Goal: Task Accomplishment & Management: Complete application form

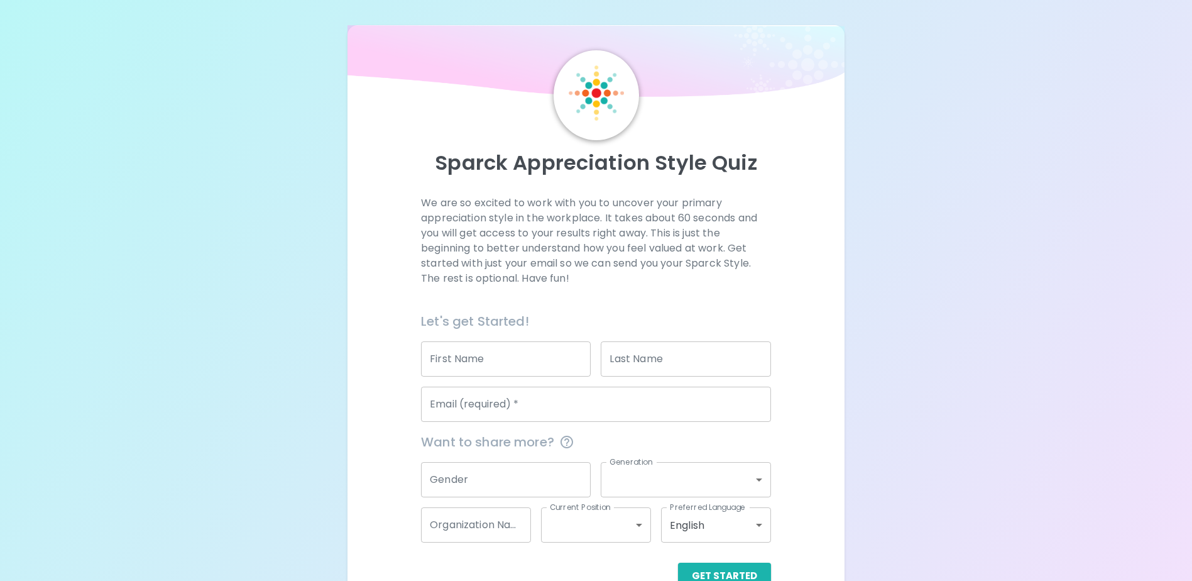
click at [491, 354] on input "First Name" at bounding box center [506, 358] width 170 height 35
type input "[PERSON_NAME]"
type input "Lu"
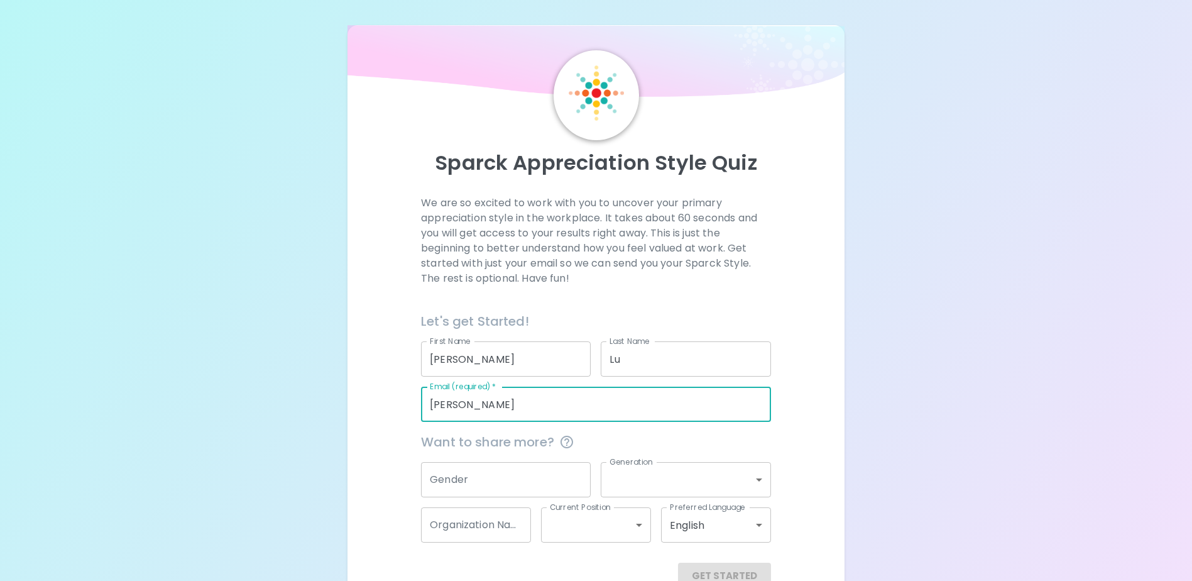
type input "[PERSON_NAME][DOMAIN_NAME][EMAIL_ADDRESS][DOMAIN_NAME]"
type input "[GEOGRAPHIC_DATA]"
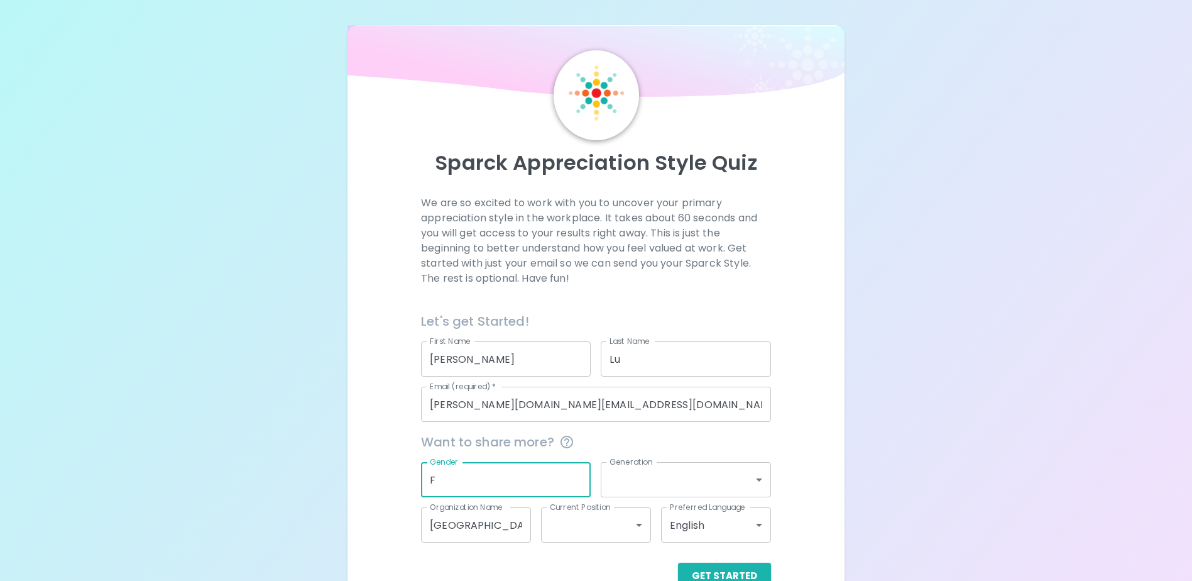
type input "F"
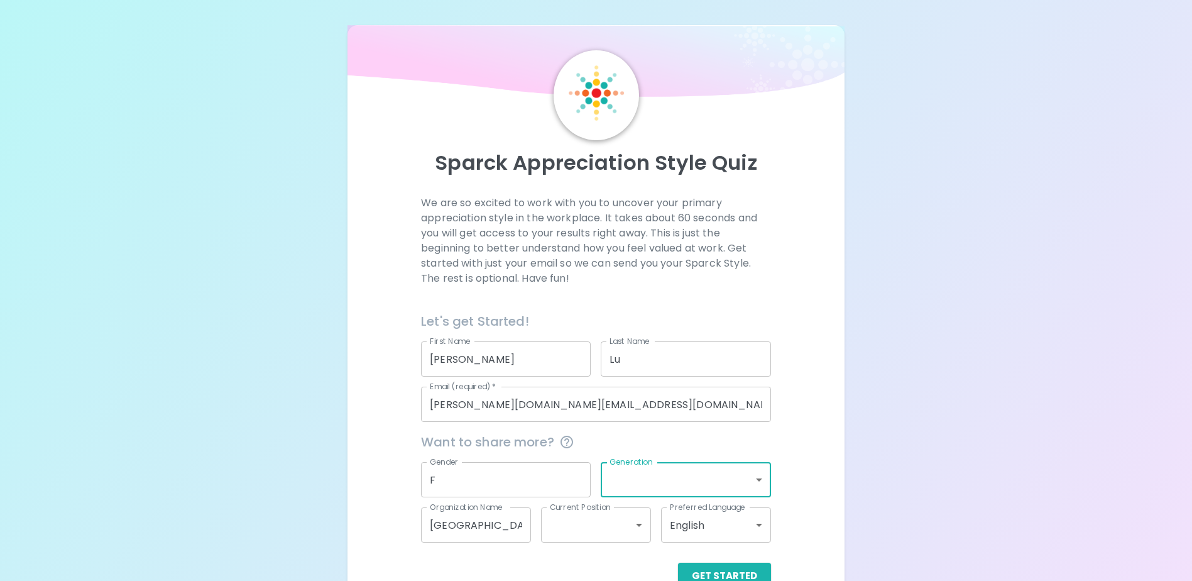
scroll to position [33, 0]
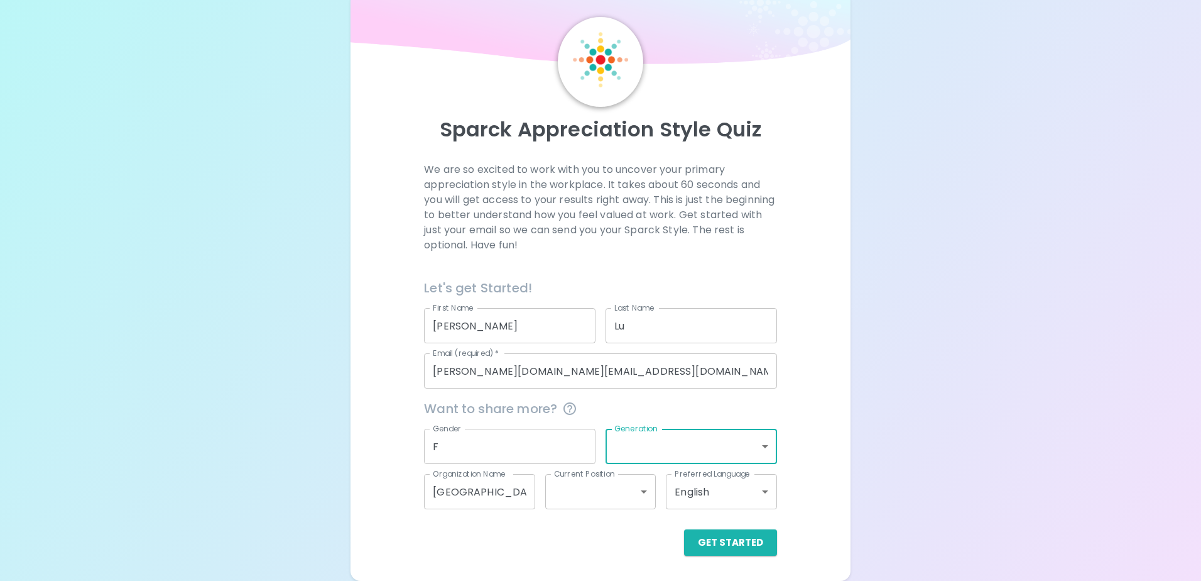
click at [757, 448] on body "Sparck Appreciation Style Quiz We are so excited to work with you to uncover yo…" at bounding box center [600, 274] width 1201 height 614
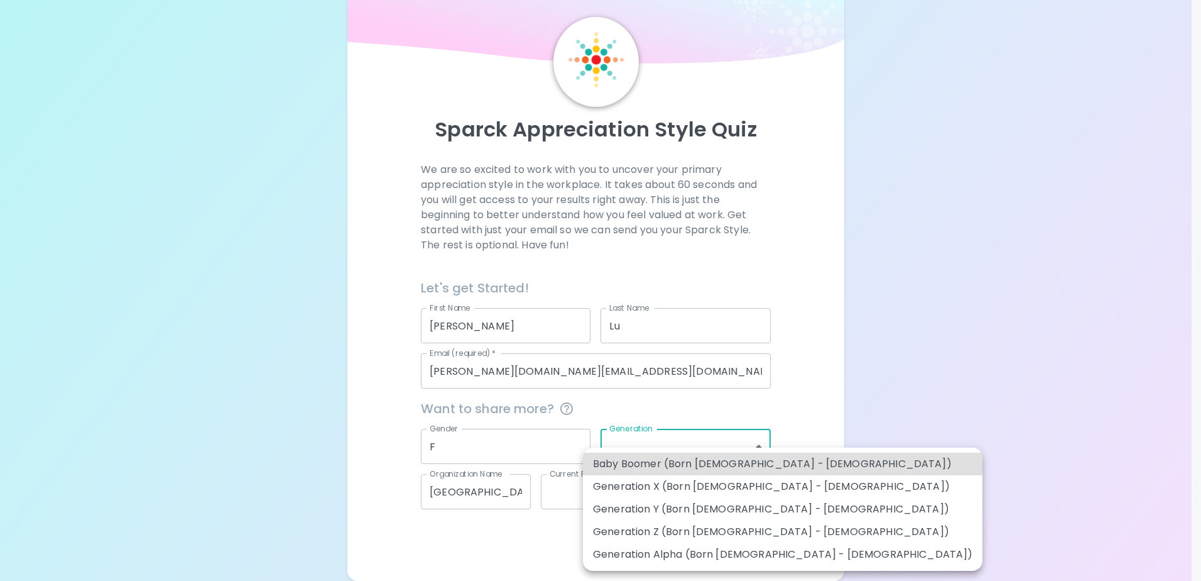
click at [755, 509] on li "Generation Y (Born [DEMOGRAPHIC_DATA] - [DEMOGRAPHIC_DATA])" at bounding box center [783, 509] width 400 height 23
type input "generation_y"
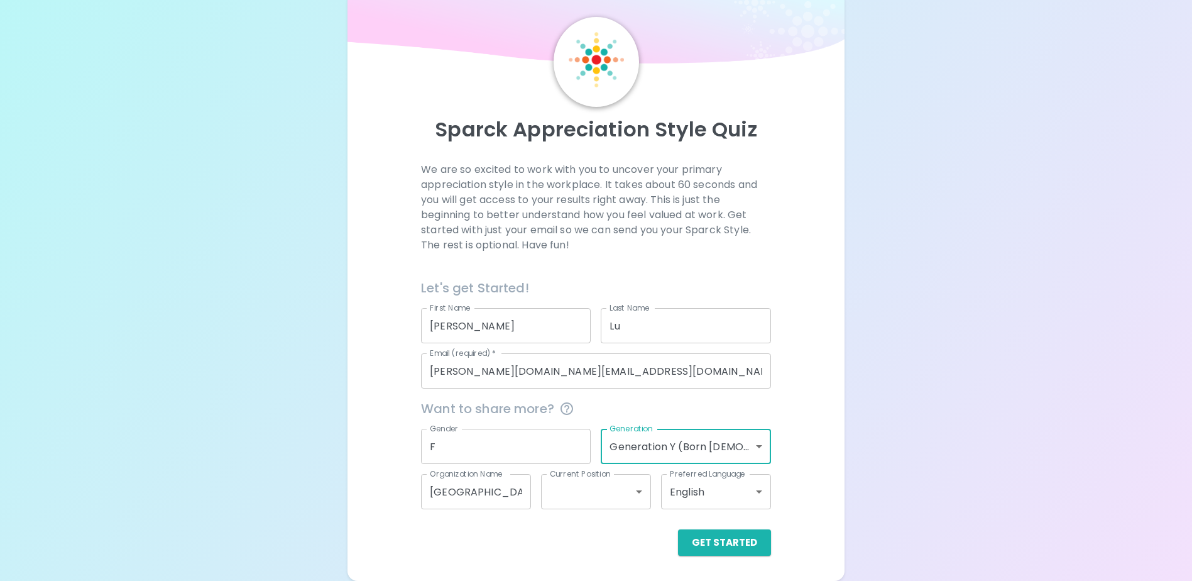
click at [757, 451] on body "Sparck Appreciation Style Quiz We are so excited to work with you to uncover yo…" at bounding box center [596, 274] width 1192 height 614
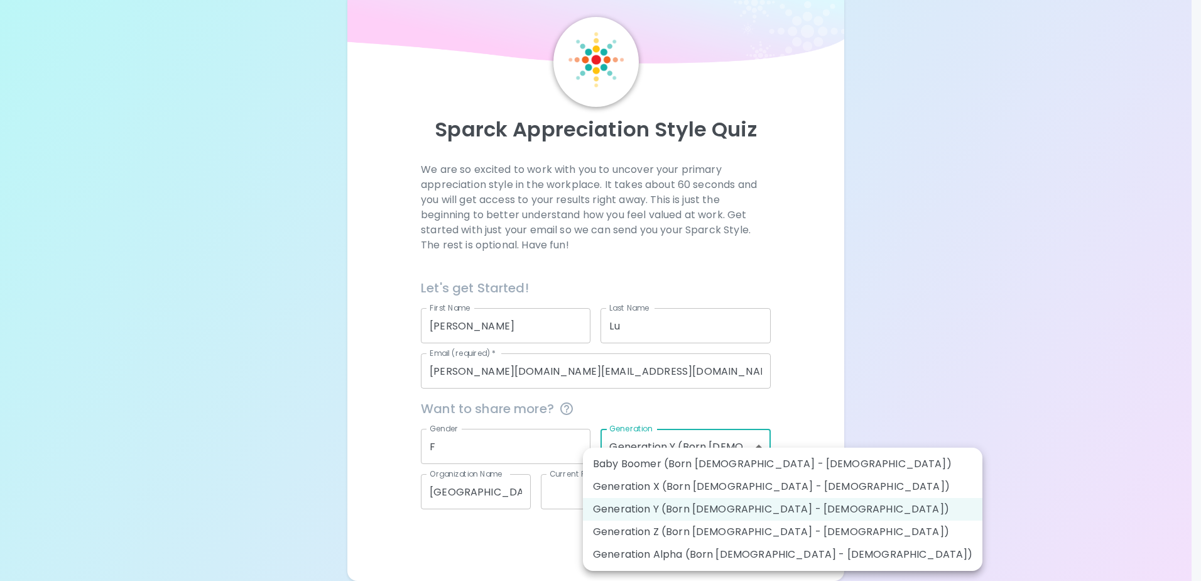
click at [787, 392] on div at bounding box center [600, 290] width 1201 height 581
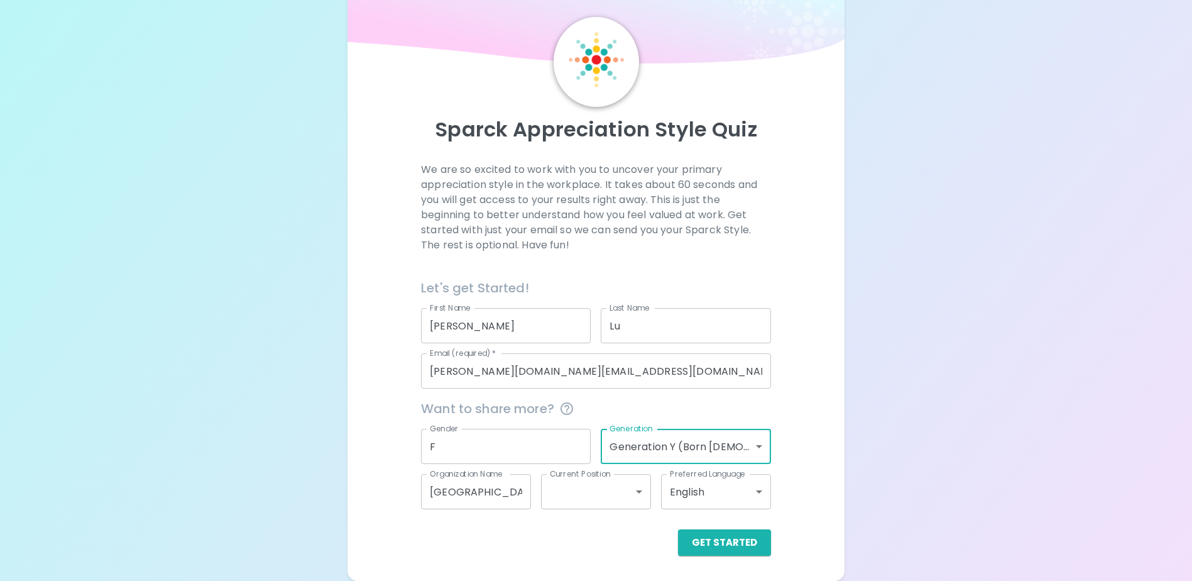
click at [765, 437] on body "Sparck Appreciation Style Quiz We are so excited to work with you to uncover yo…" at bounding box center [596, 274] width 1192 height 614
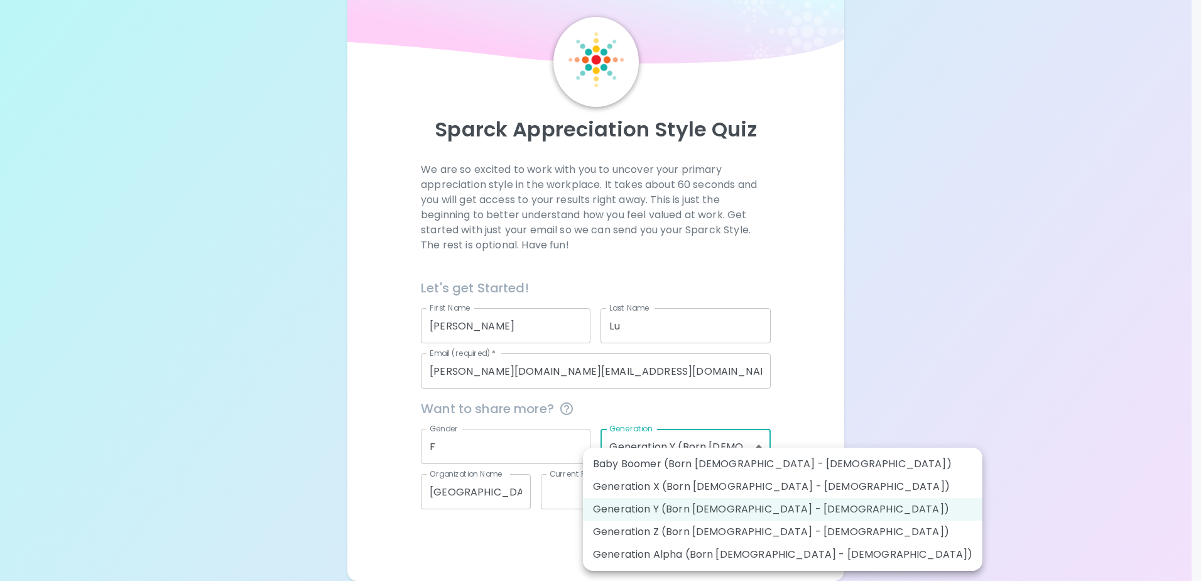
click at [820, 413] on div at bounding box center [600, 290] width 1201 height 581
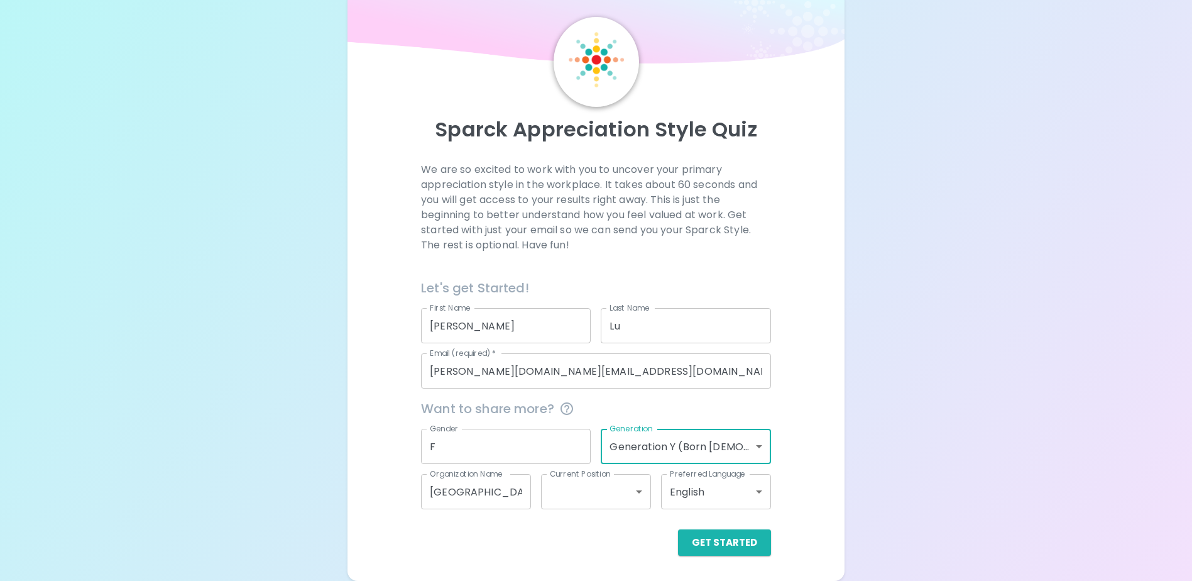
click at [522, 557] on div "Sparck Appreciation Style Quiz We are so excited to work with you to uncover yo…" at bounding box center [596, 286] width 496 height 589
click at [488, 492] on input "[GEOGRAPHIC_DATA]" at bounding box center [476, 491] width 110 height 35
click at [752, 549] on button "Get Started" at bounding box center [724, 542] width 93 height 26
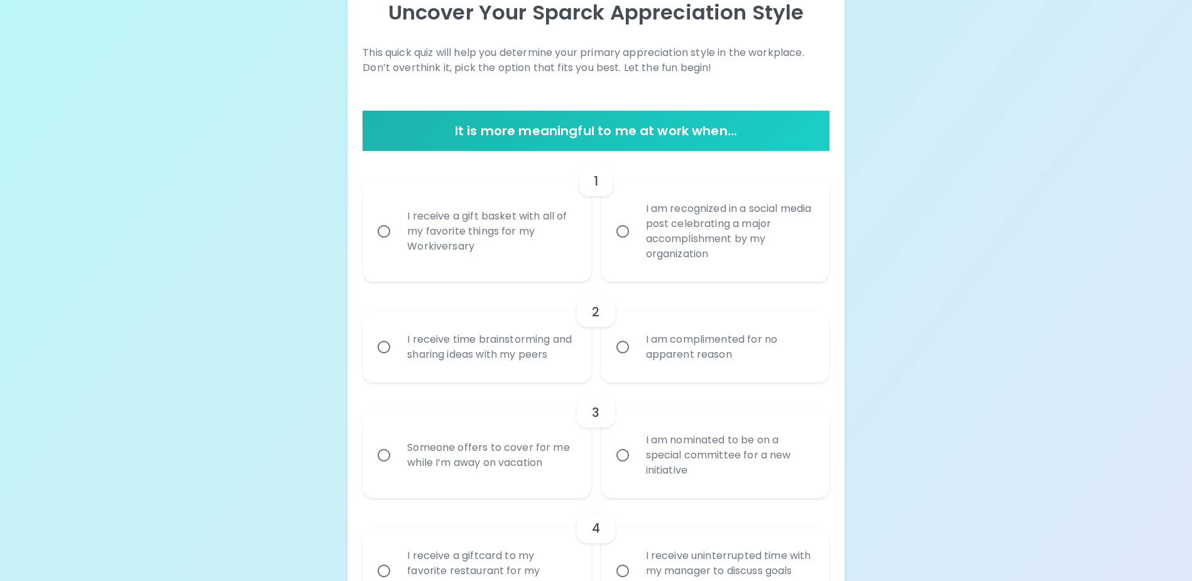
scroll to position [159, 0]
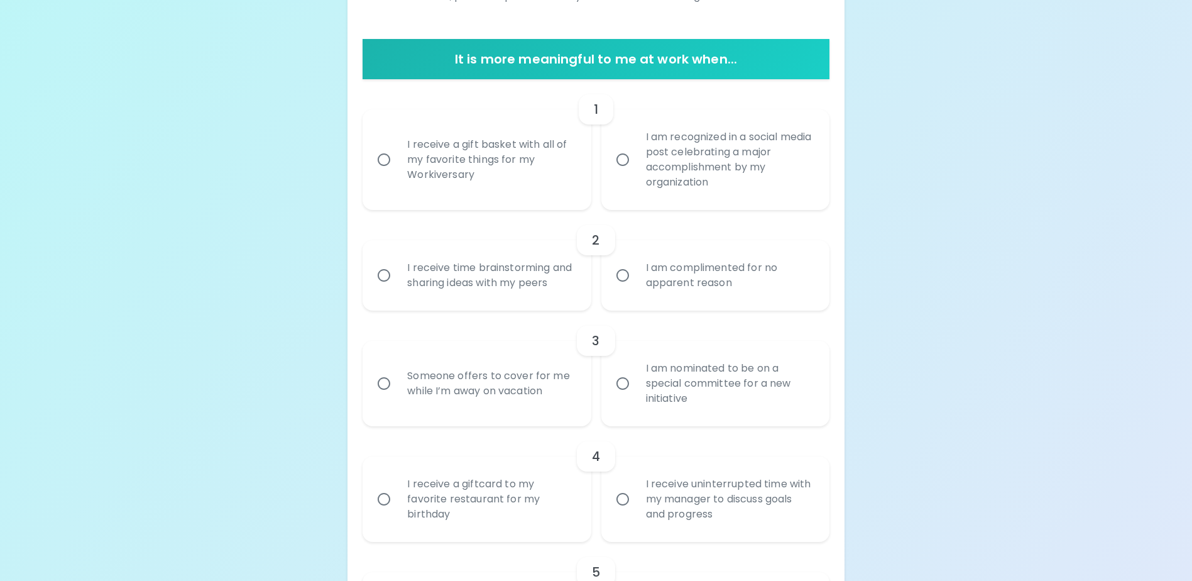
click at [688, 170] on div "I am recognized in a social media post celebrating a major accomplishment by my…" at bounding box center [729, 159] width 187 height 90
click at [636, 170] on input "I am recognized in a social media post celebrating a major accomplishment by my…" at bounding box center [623, 159] width 26 height 26
radio input "true"
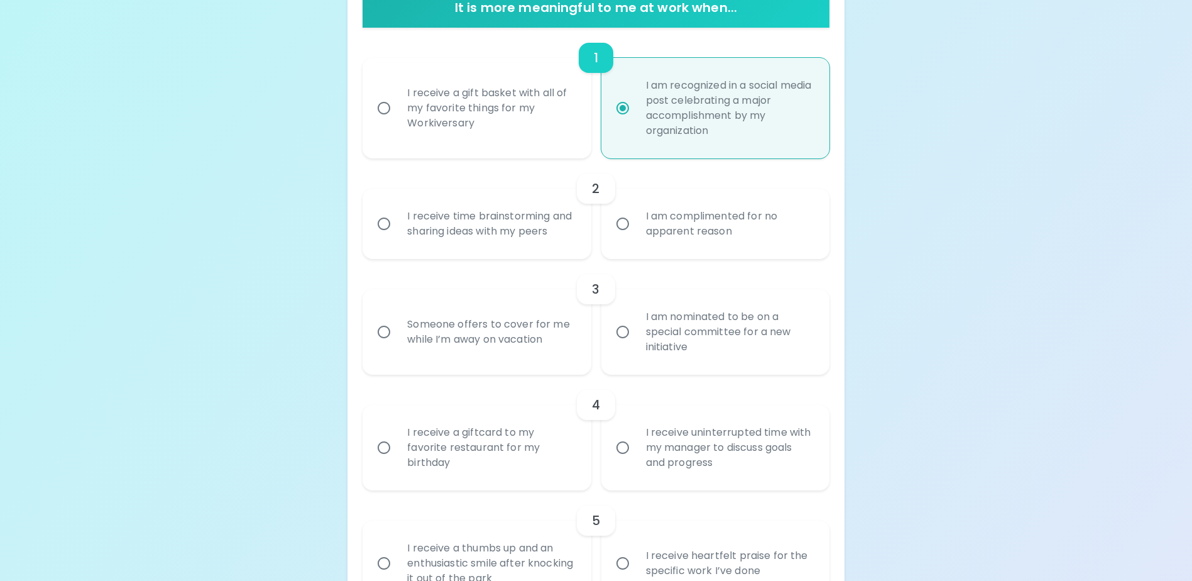
scroll to position [322, 0]
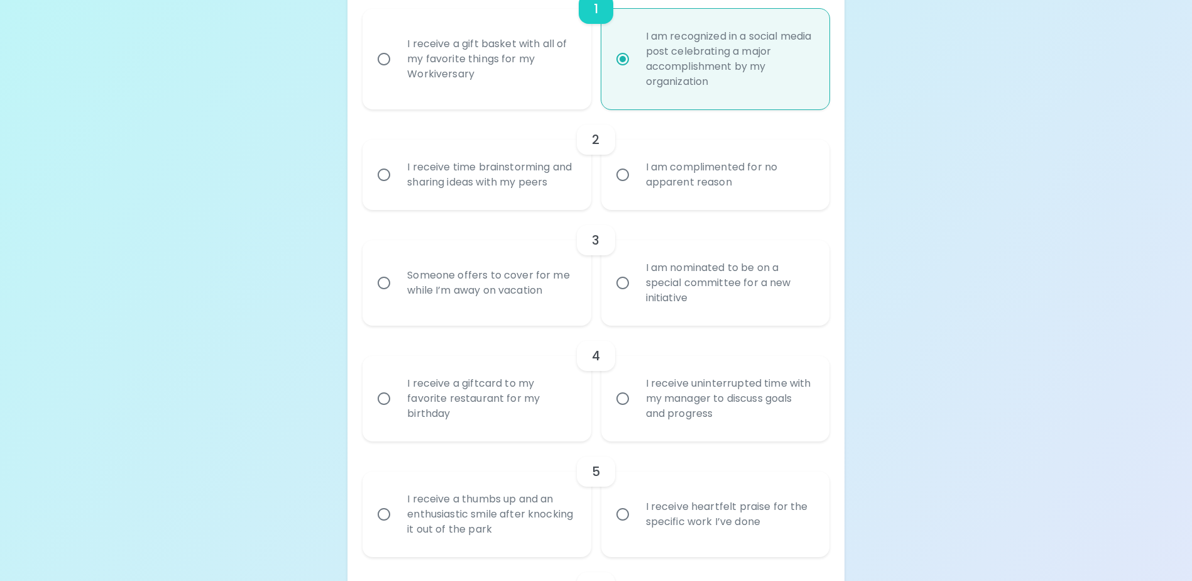
click at [755, 175] on div "I am complimented for no apparent reason" at bounding box center [729, 175] width 187 height 60
click at [636, 175] on input "I am complimented for no apparent reason" at bounding box center [623, 174] width 26 height 26
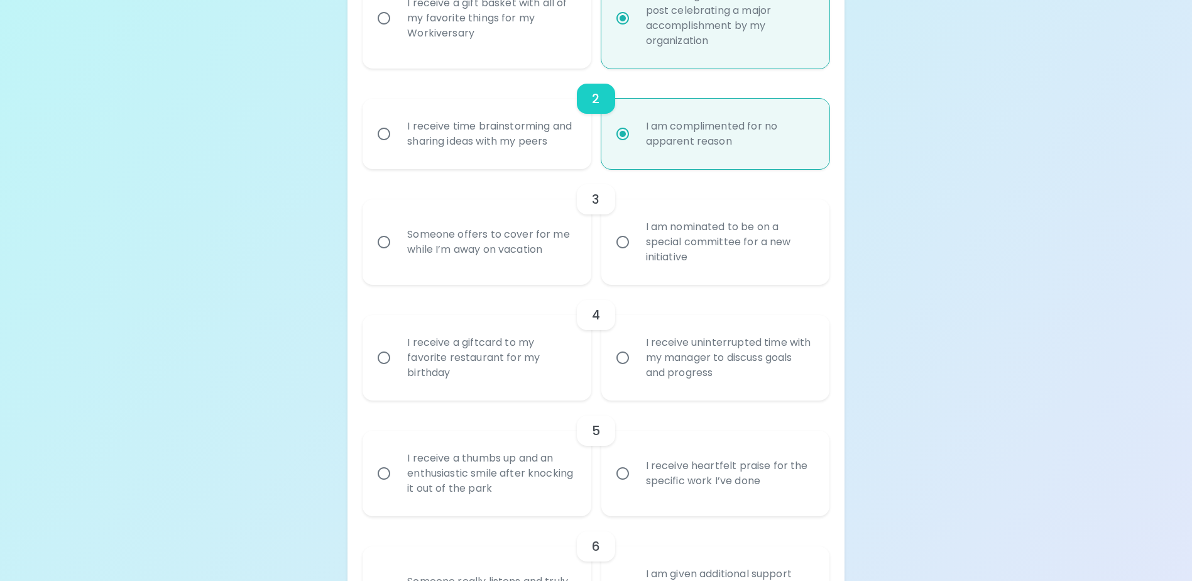
scroll to position [423, 0]
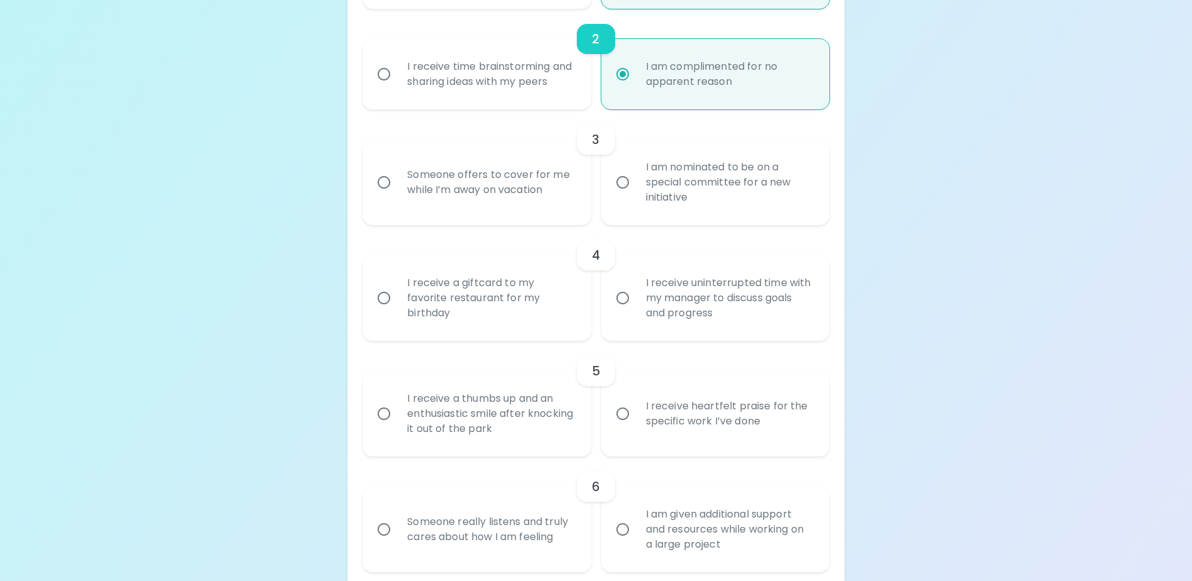
radio input "true"
click at [646, 202] on div "I am nominated to be on a special committee for a new initiative" at bounding box center [729, 182] width 187 height 75
click at [636, 195] on input "I am nominated to be on a special committee for a new initiative" at bounding box center [623, 182] width 26 height 26
radio input "false"
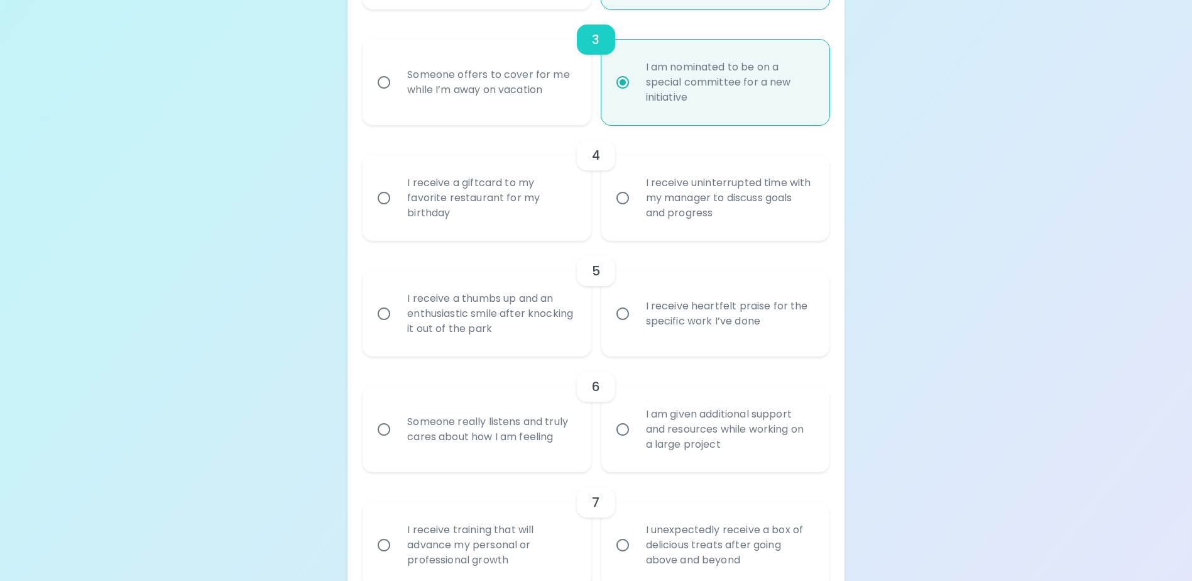
scroll to position [523, 0]
radio input "true"
click at [752, 235] on div "I receive uninterrupted time with my manager to discuss goals and progress" at bounding box center [729, 197] width 187 height 75
click at [636, 211] on input "I receive uninterrupted time with my manager to discuss goals and progress" at bounding box center [623, 197] width 26 height 26
radio input "false"
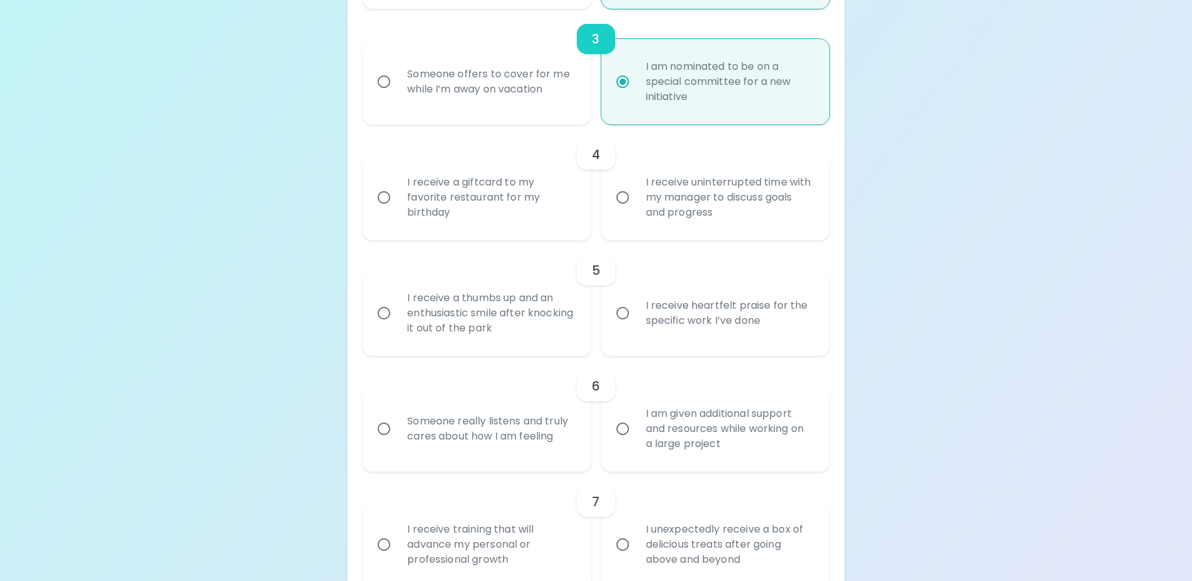
radio input "false"
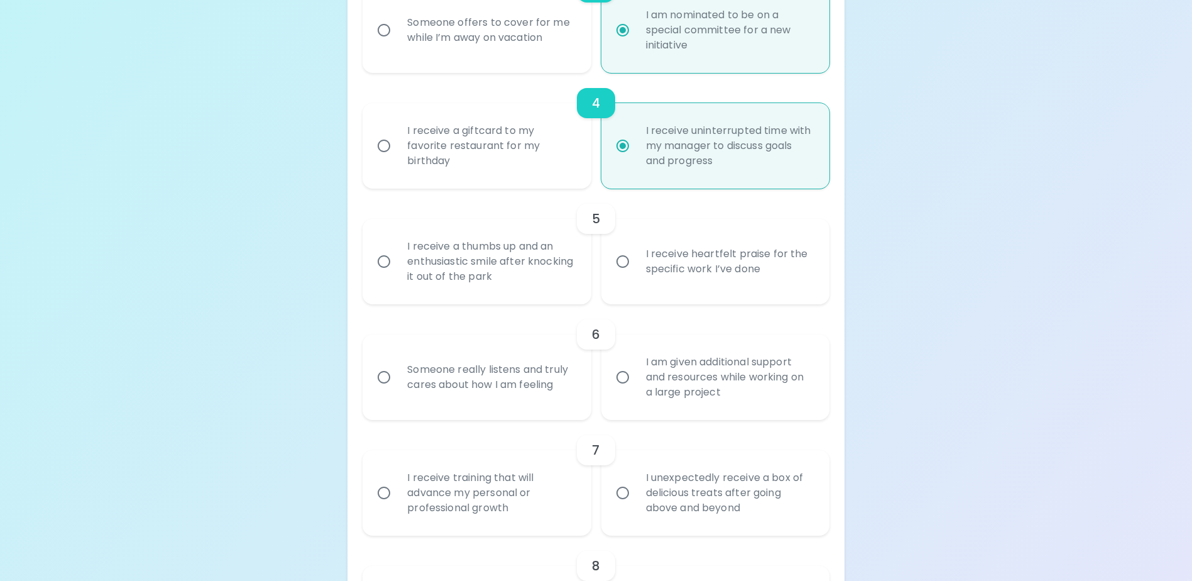
scroll to position [624, 0]
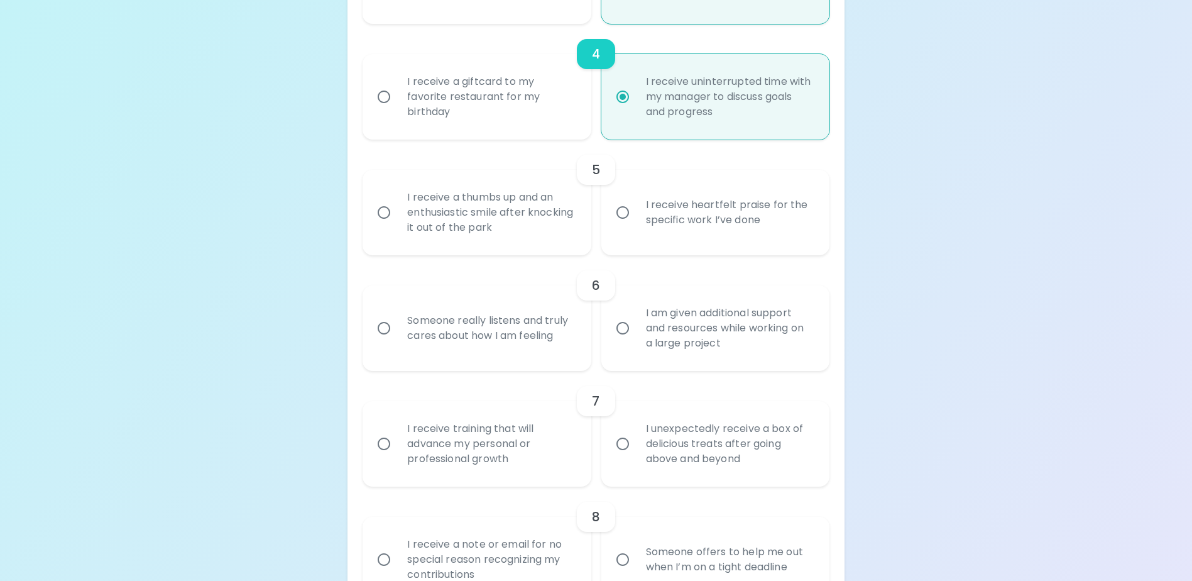
radio input "true"
click at [683, 243] on div "I receive heartfelt praise for the specific work I’ve done" at bounding box center [729, 212] width 187 height 60
click at [636, 226] on input "I receive heartfelt praise for the specific work I’ve done" at bounding box center [623, 212] width 26 height 26
radio input "false"
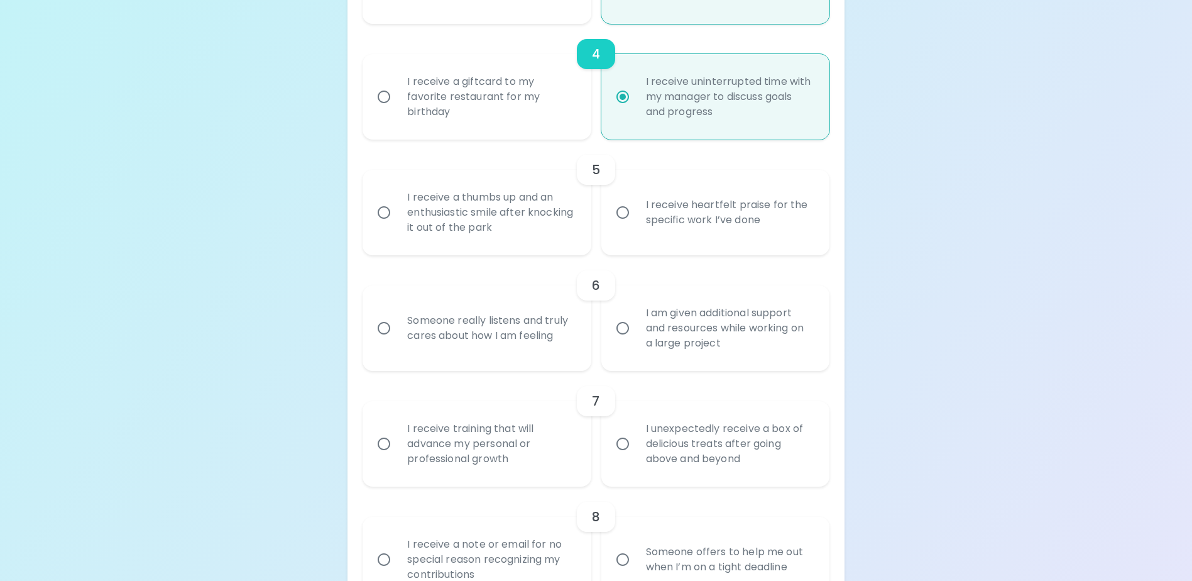
radio input "false"
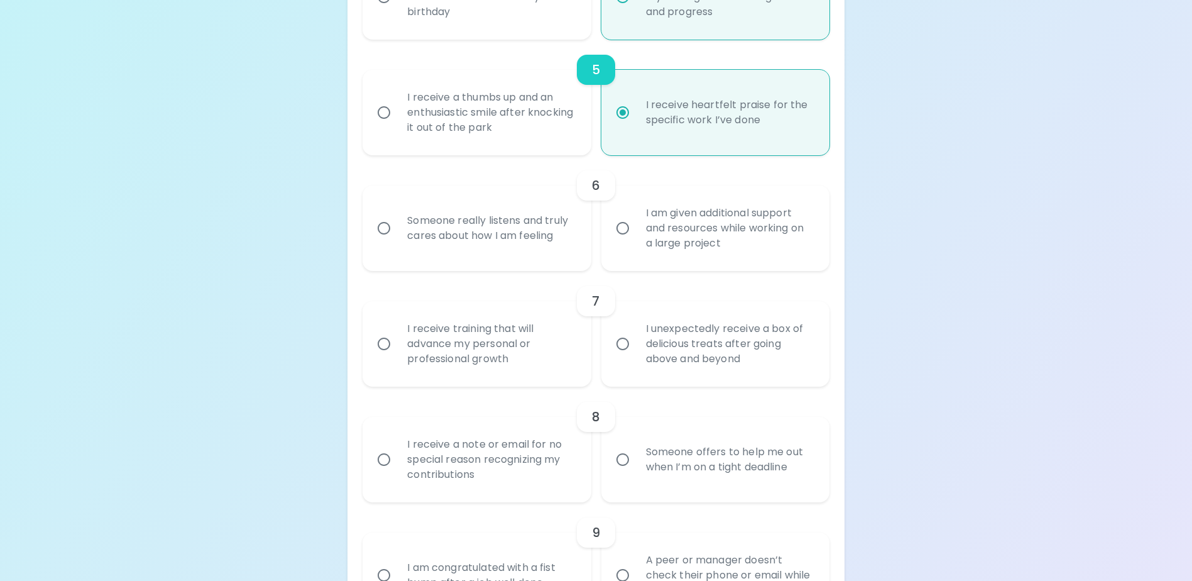
scroll to position [725, 0]
radio input "true"
click at [553, 258] on div "Someone really listens and truly cares about how I am feeling" at bounding box center [490, 227] width 187 height 60
click at [397, 241] on input "Someone really listens and truly cares about how I am feeling" at bounding box center [384, 227] width 26 height 26
radio input "false"
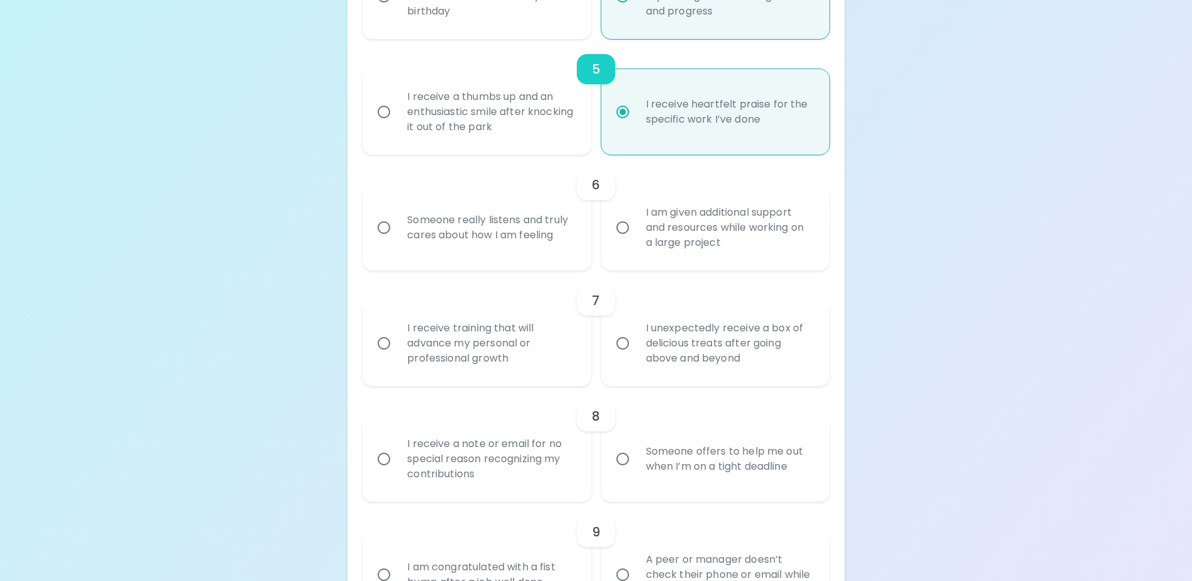
radio input "false"
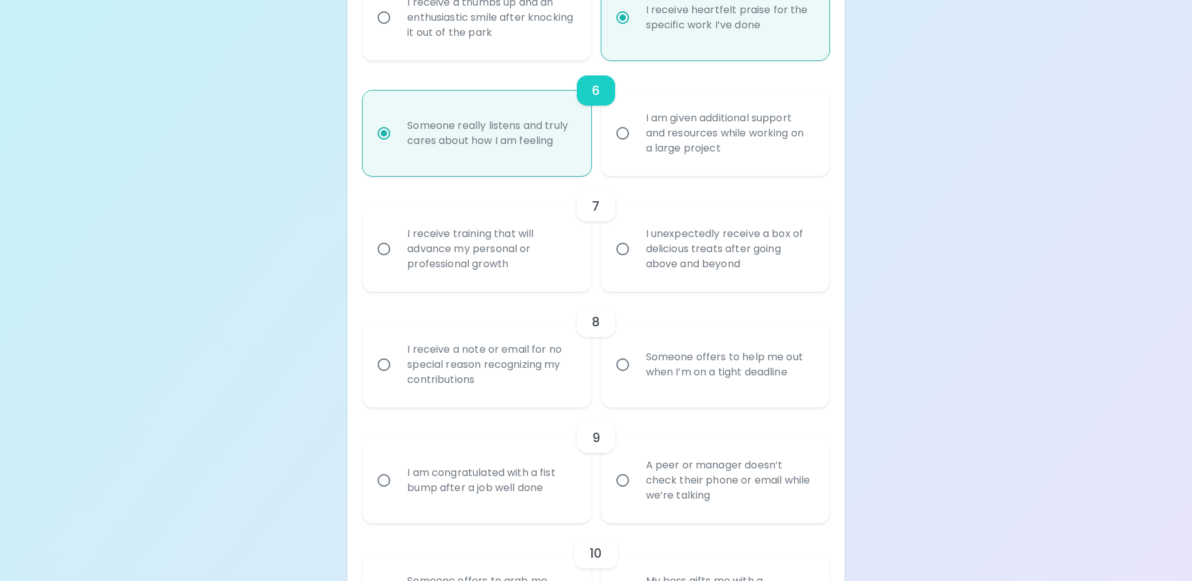
scroll to position [825, 0]
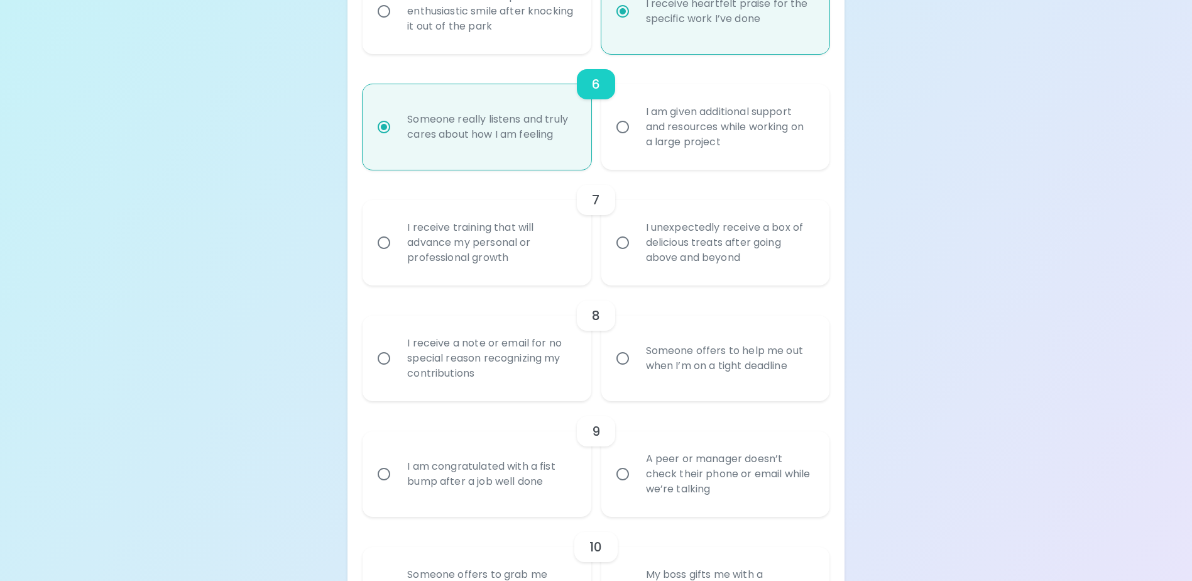
radio input "true"
click at [667, 250] on div "I unexpectedly receive a box of delicious treats after going above and beyond" at bounding box center [729, 242] width 187 height 75
click at [636, 250] on input "I unexpectedly receive a box of delicious treats after going above and beyond" at bounding box center [623, 242] width 26 height 26
radio input "false"
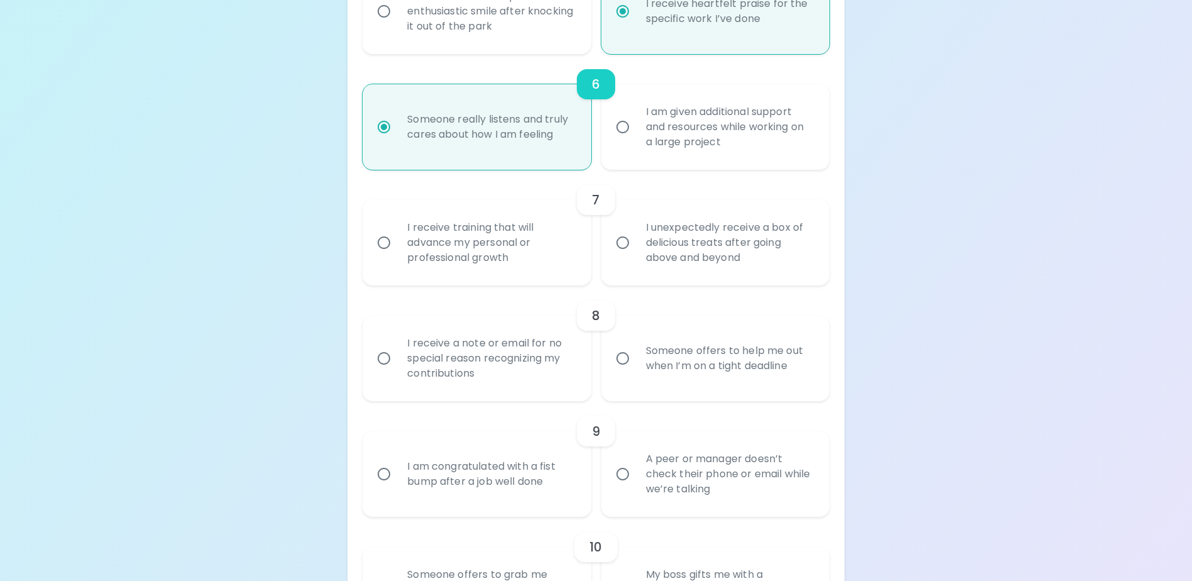
radio input "false"
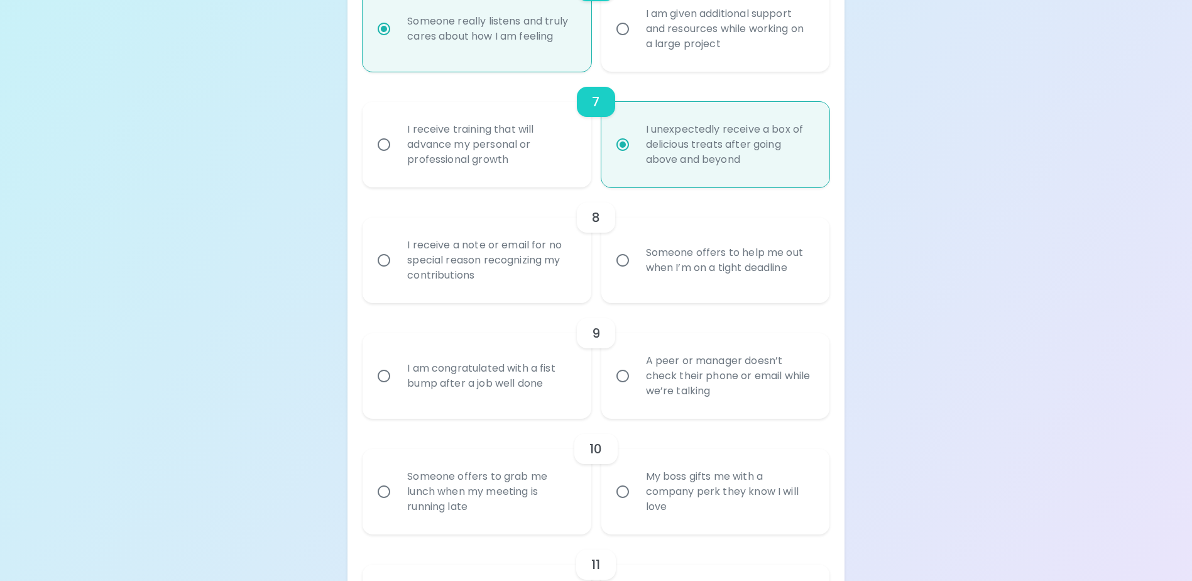
scroll to position [926, 0]
radio input "true"
click at [738, 286] on div "Someone offers to help me out when I’m on a tight deadline" at bounding box center [729, 257] width 187 height 60
click at [636, 271] on input "Someone offers to help me out when I’m on a tight deadline" at bounding box center [623, 257] width 26 height 26
radio input "false"
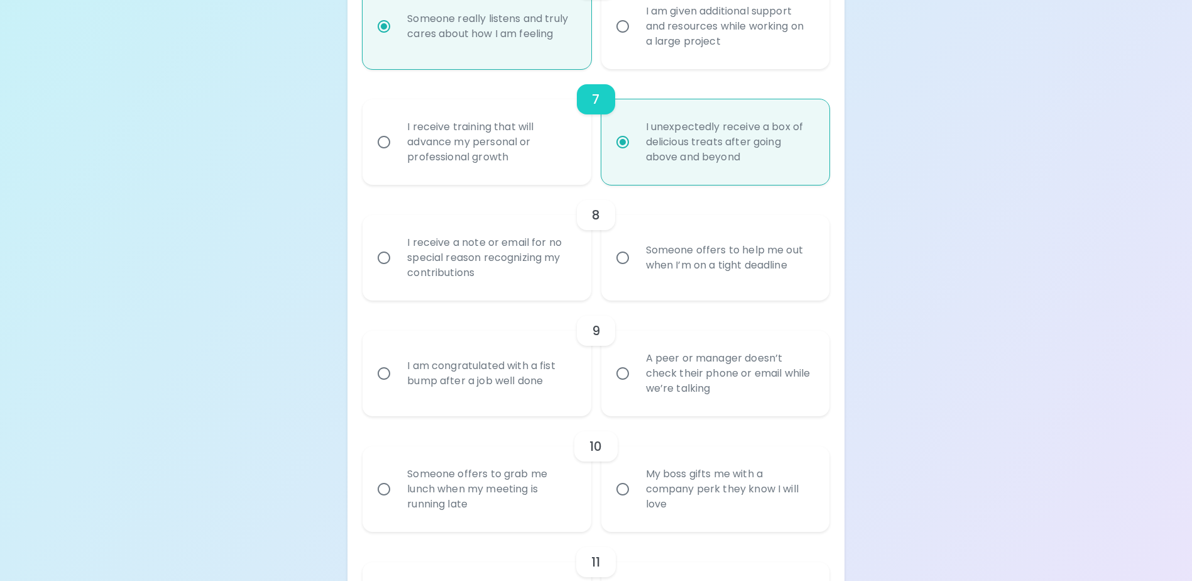
radio input "false"
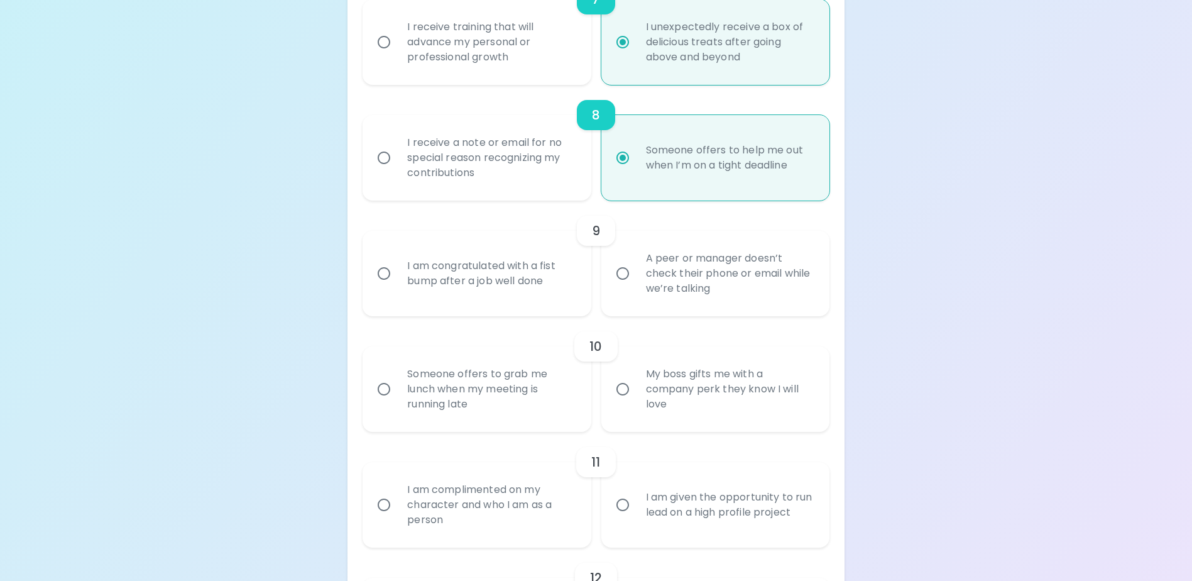
scroll to position [1026, 0]
radio input "true"
click at [726, 309] on div "A peer or manager doesn’t check their phone or email while we’re talking" at bounding box center [729, 272] width 187 height 75
click at [636, 286] on input "A peer or manager doesn’t check their phone or email while we’re talking" at bounding box center [623, 273] width 26 height 26
radio input "false"
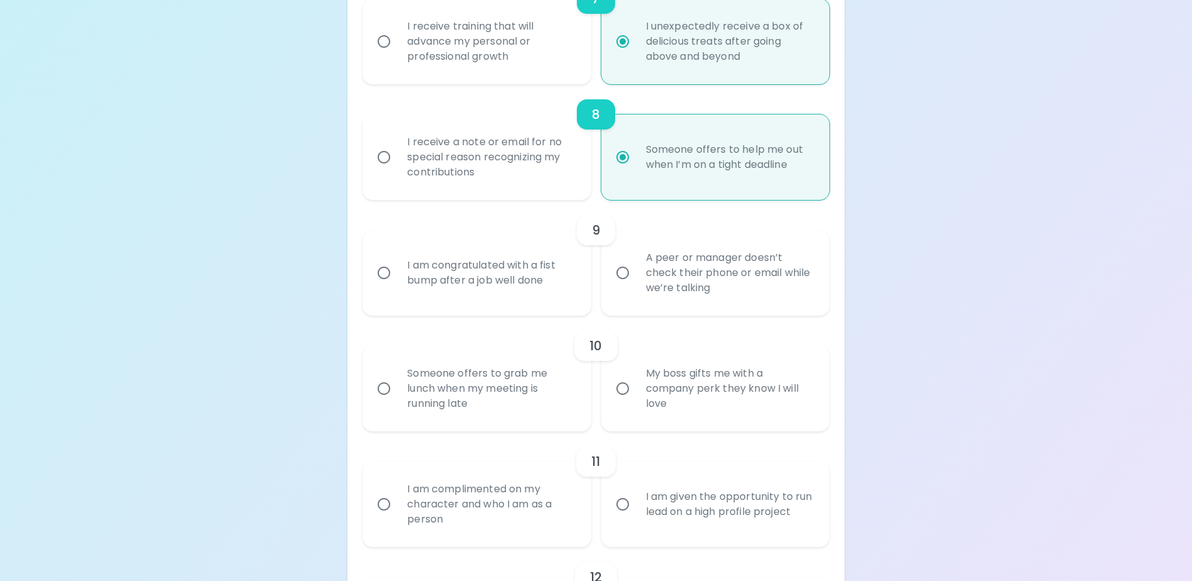
radio input "false"
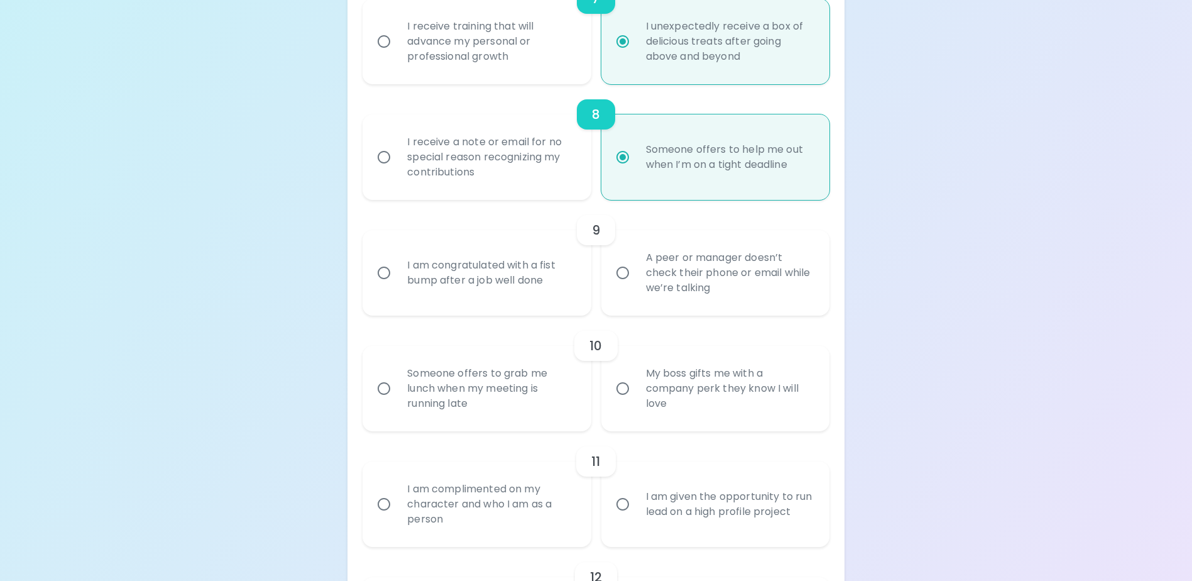
radio input "false"
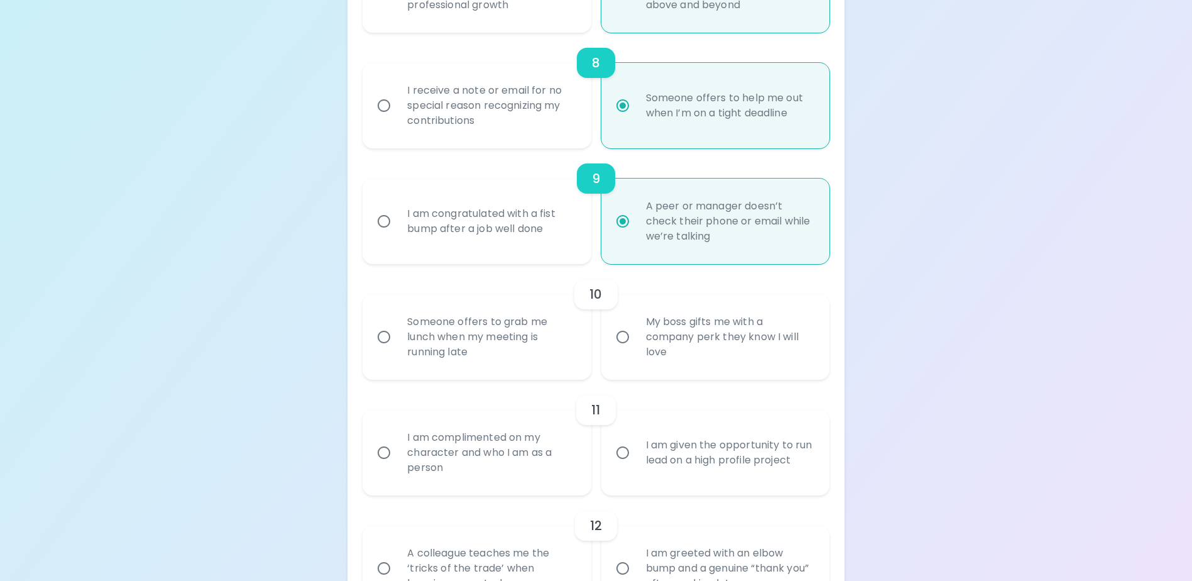
scroll to position [1127, 0]
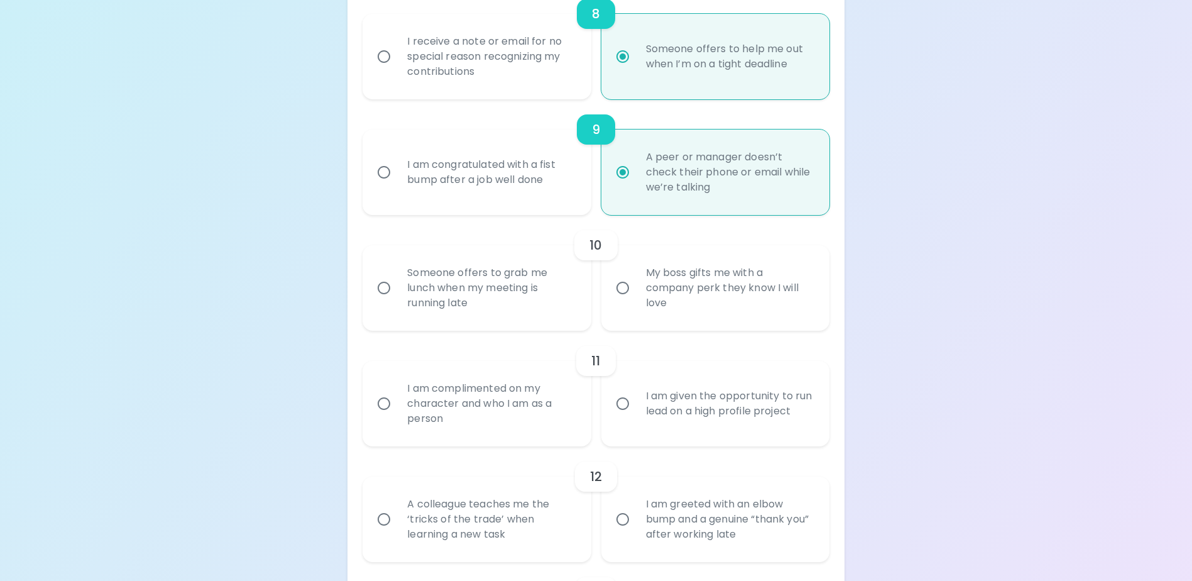
radio input "true"
click at [442, 312] on div "Someone offers to grab me lunch when my meeting is running late" at bounding box center [490, 287] width 187 height 75
click at [397, 301] on input "Someone offers to grab me lunch when my meeting is running late" at bounding box center [384, 288] width 26 height 26
radio input "false"
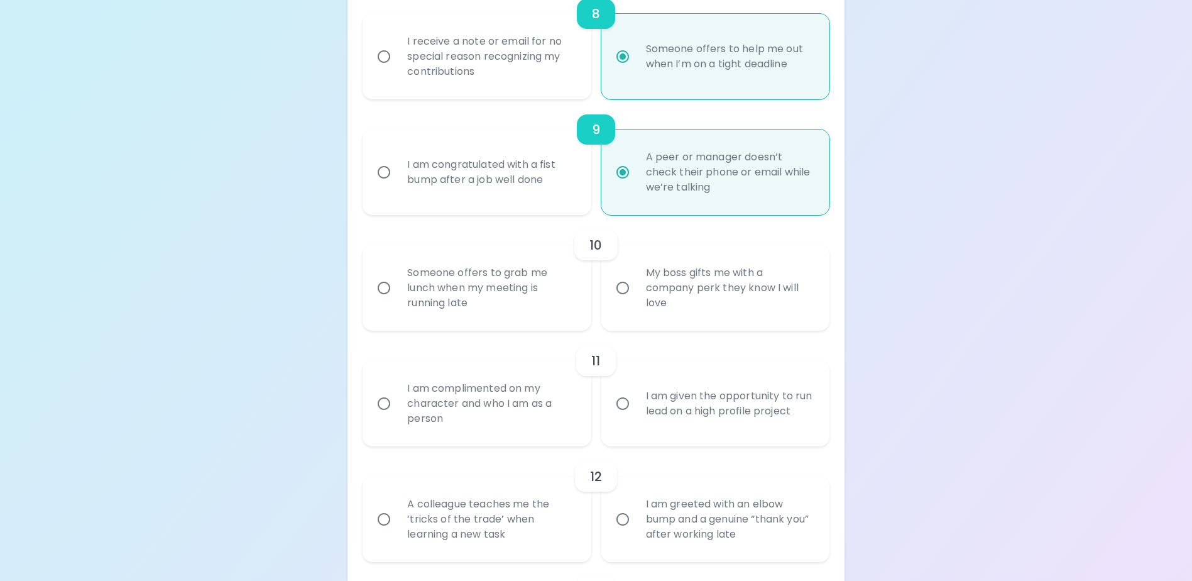
radio input "false"
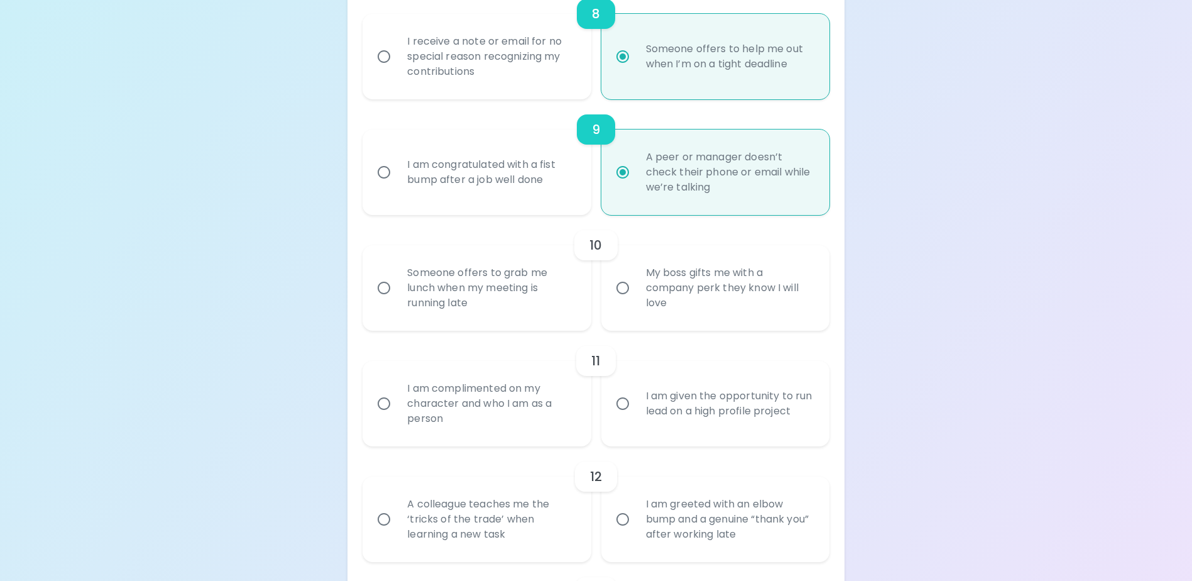
radio input "false"
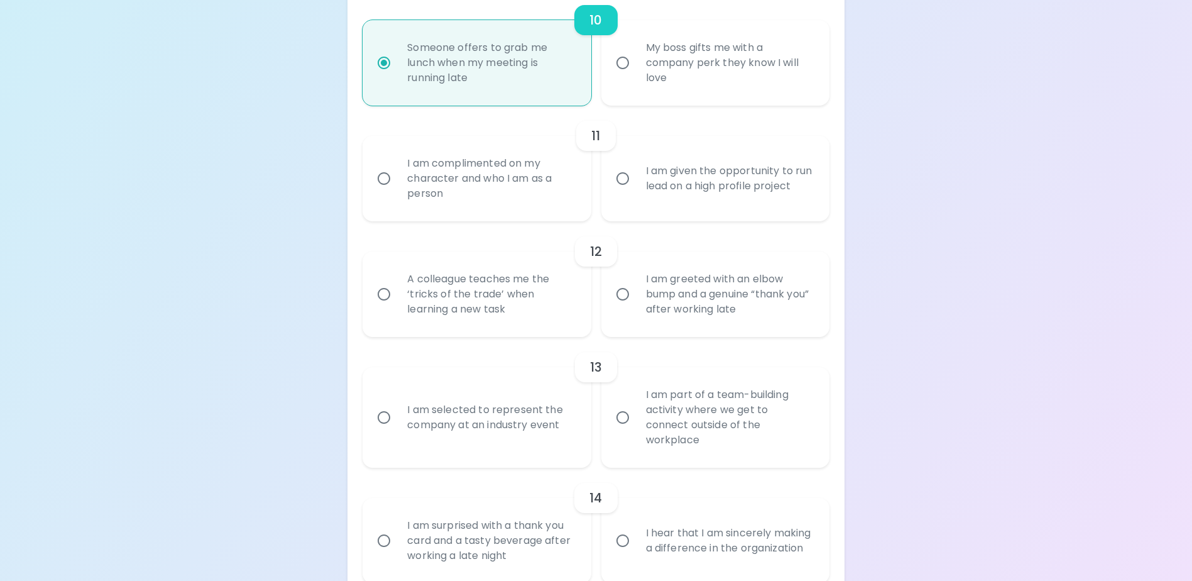
scroll to position [1353, 0]
radio input "true"
click at [737, 180] on div "I am given the opportunity to run lead on a high profile project" at bounding box center [729, 177] width 187 height 60
click at [636, 180] on input "I am given the opportunity to run lead on a high profile project" at bounding box center [623, 177] width 26 height 26
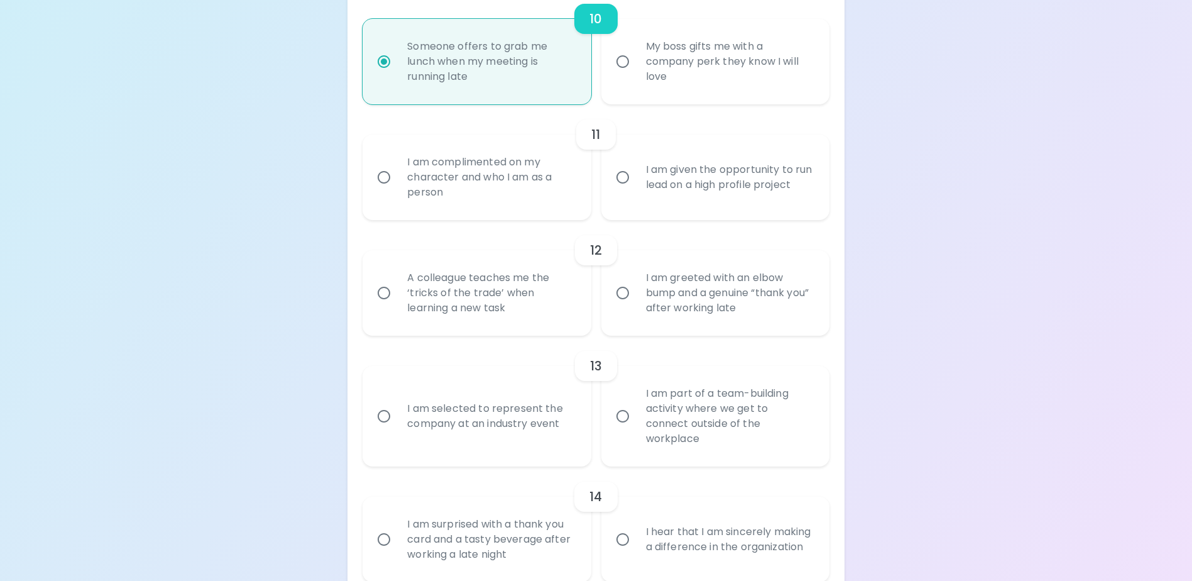
radio input "false"
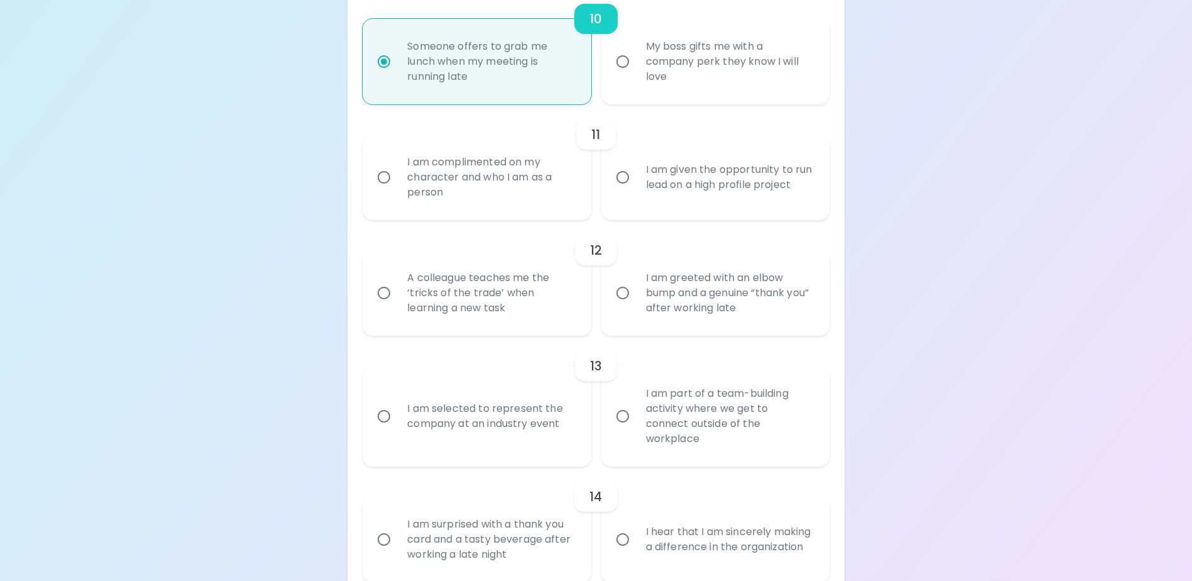
radio input "false"
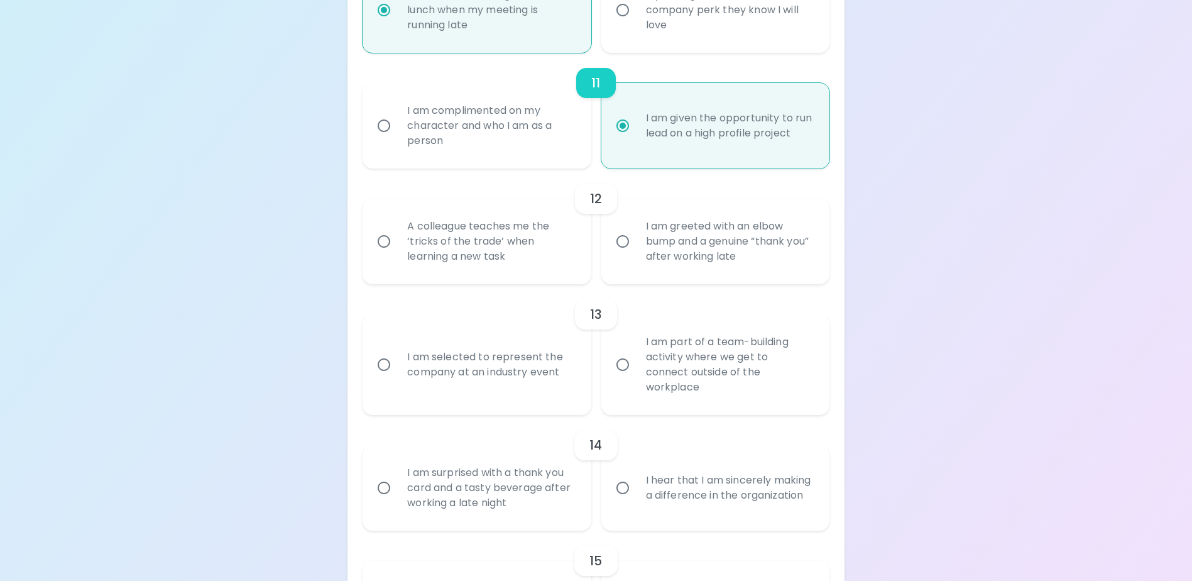
scroll to position [1453, 0]
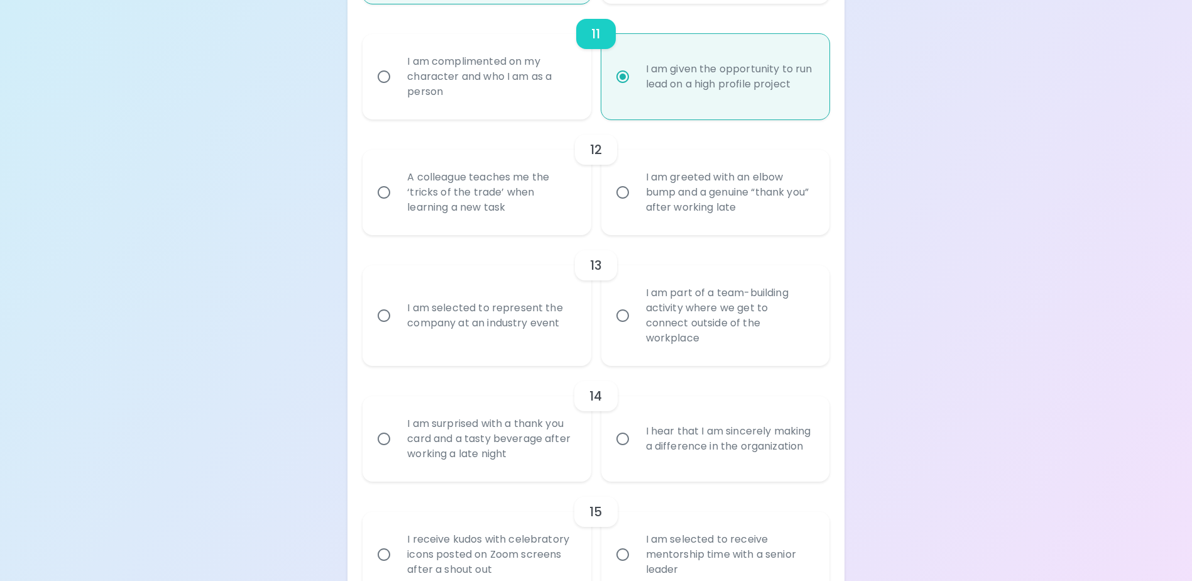
radio input "true"
click at [515, 230] on div "A colleague teaches me the ‘tricks of the trade’ when learning a new task" at bounding box center [490, 192] width 187 height 75
click at [397, 205] on input "A colleague teaches me the ‘tricks of the trade’ when learning a new task" at bounding box center [384, 192] width 26 height 26
radio input "false"
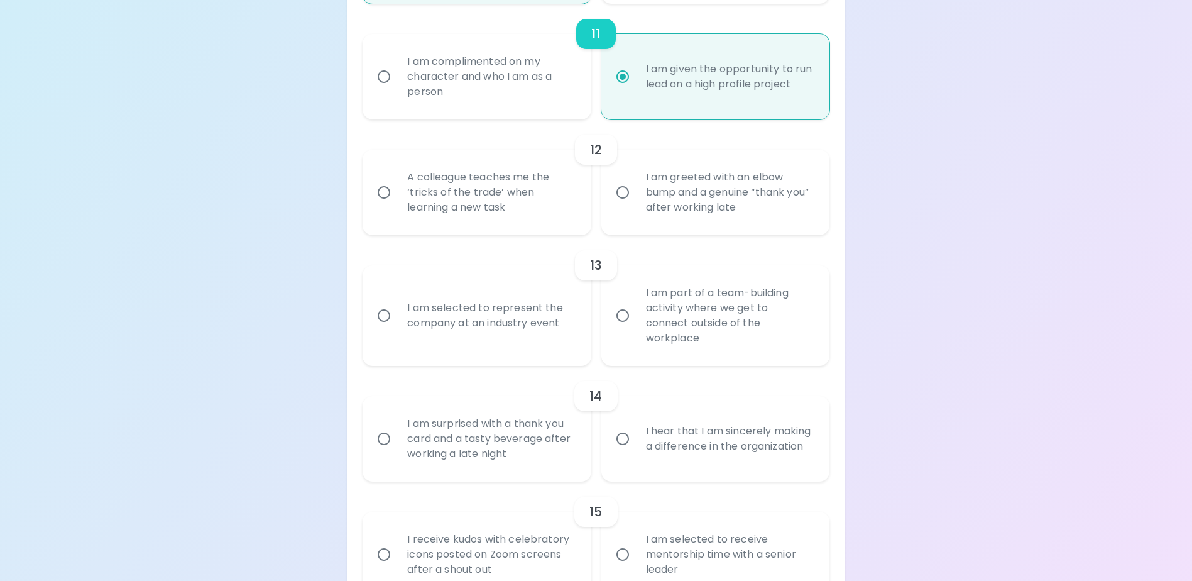
radio input "false"
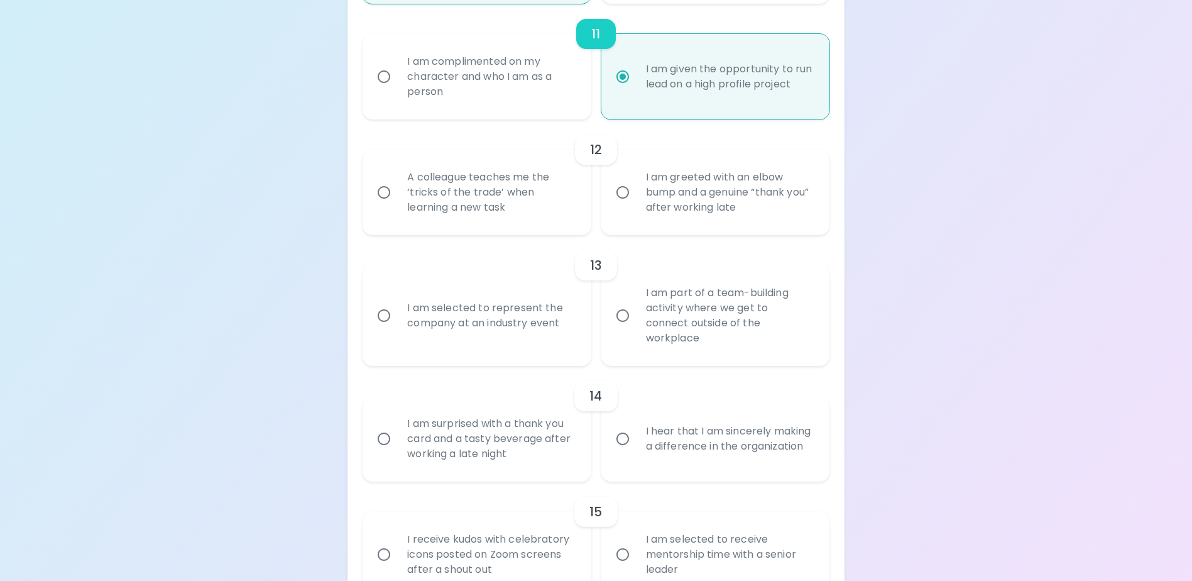
radio input "false"
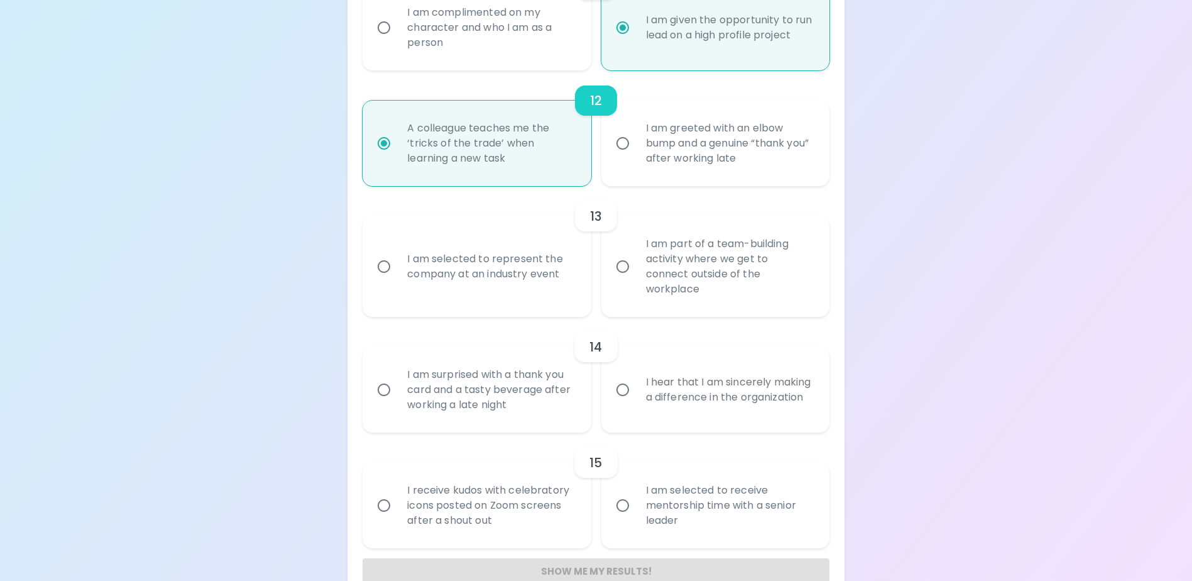
scroll to position [1531, 0]
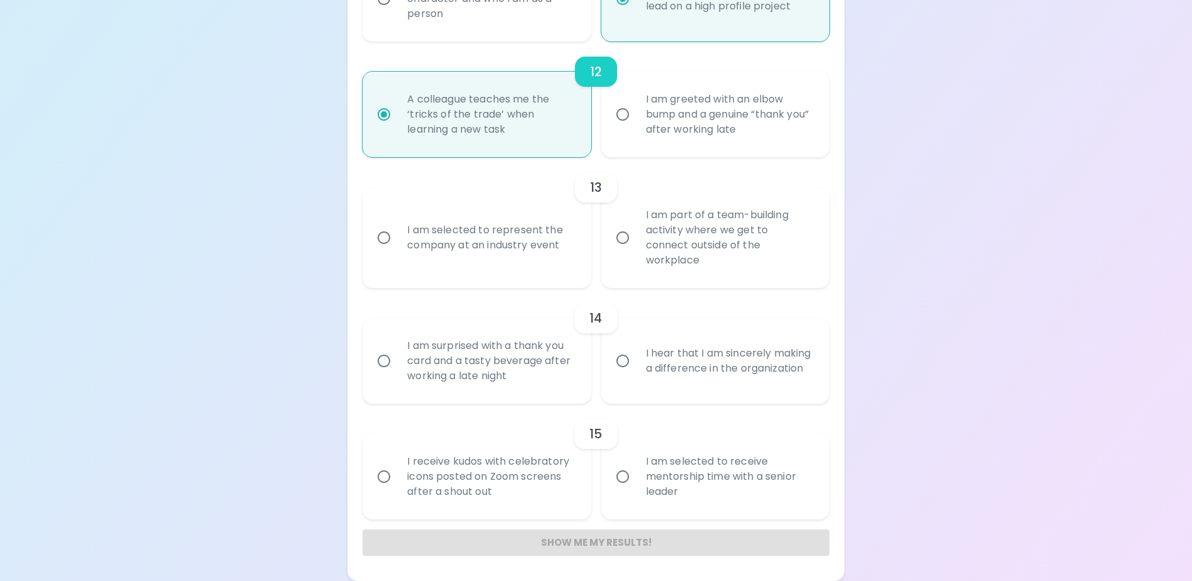
radio input "true"
click at [429, 259] on div "I am selected to represent the company at an industry event" at bounding box center [490, 237] width 187 height 60
click at [397, 251] on input "I am selected to represent the company at an industry event" at bounding box center [384, 237] width 26 height 26
radio input "false"
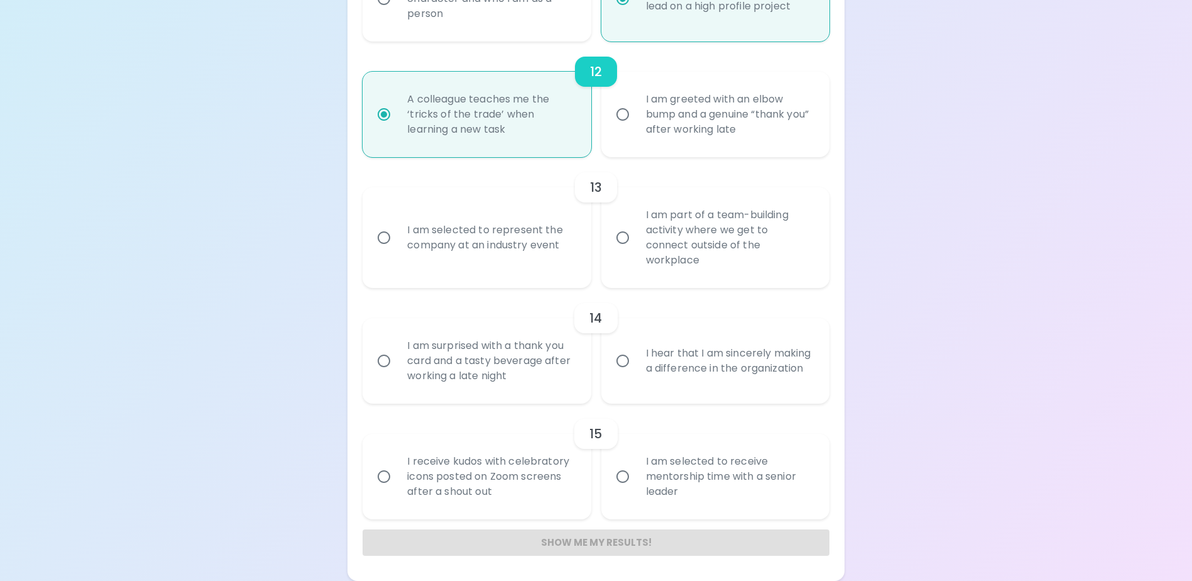
radio input "false"
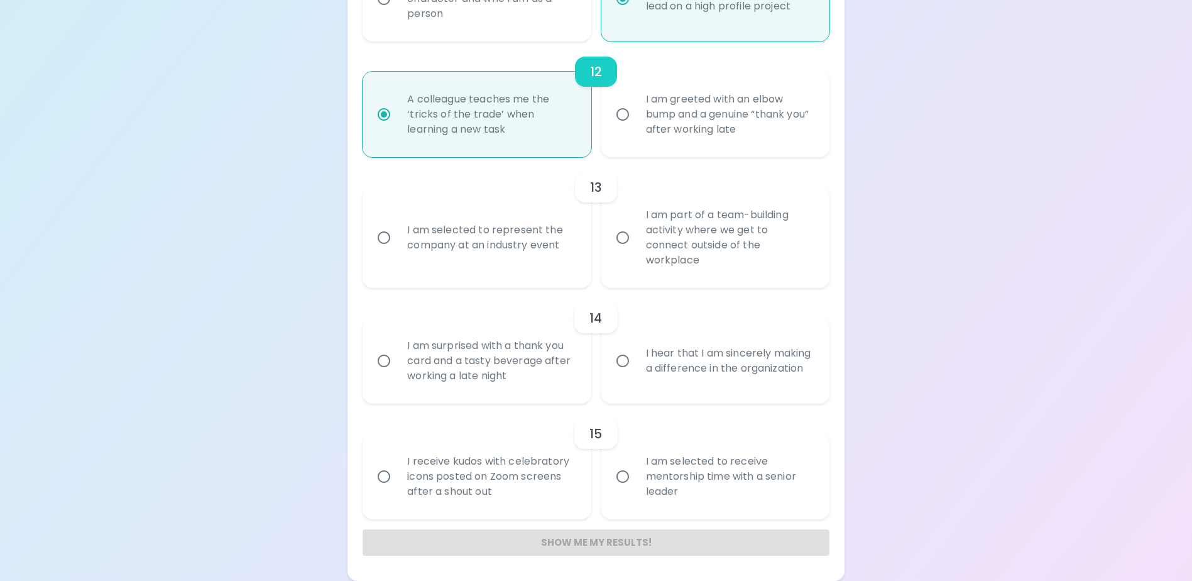
radio input "false"
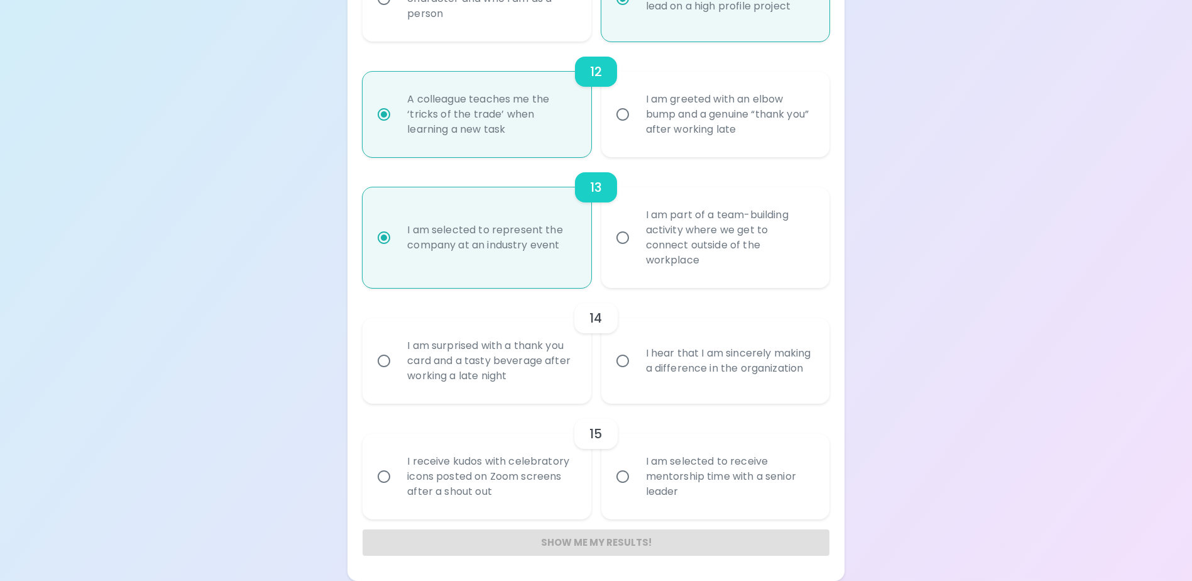
radio input "true"
click at [699, 383] on div "I hear that I am sincerely making a difference in the organization" at bounding box center [729, 361] width 187 height 60
click at [636, 374] on input "I hear that I am sincerely making a difference in the organization" at bounding box center [623, 361] width 26 height 26
radio input "false"
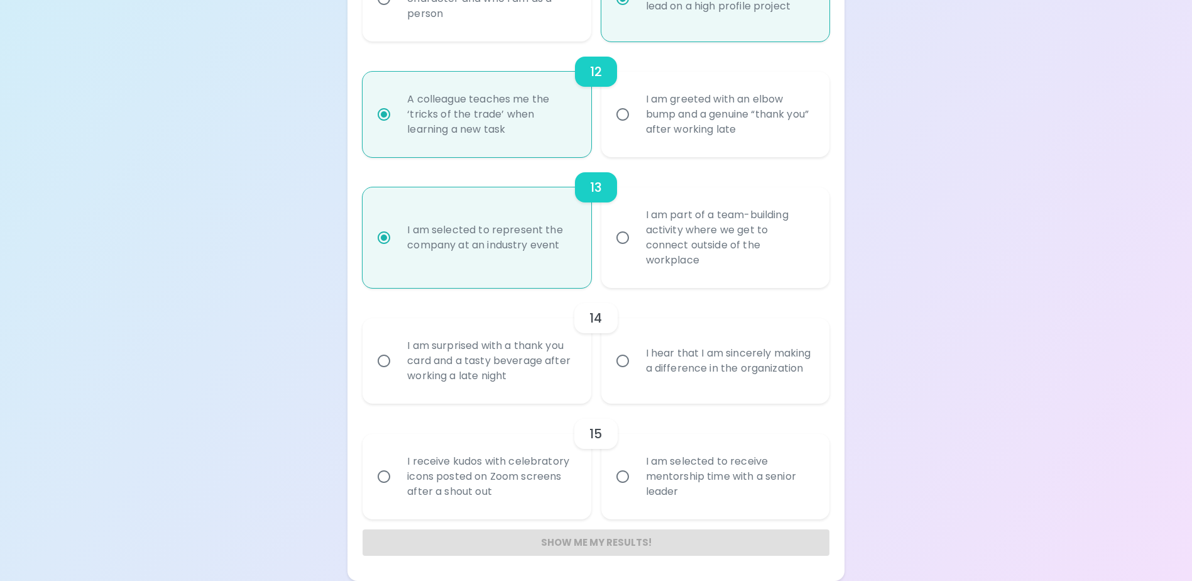
radio input "false"
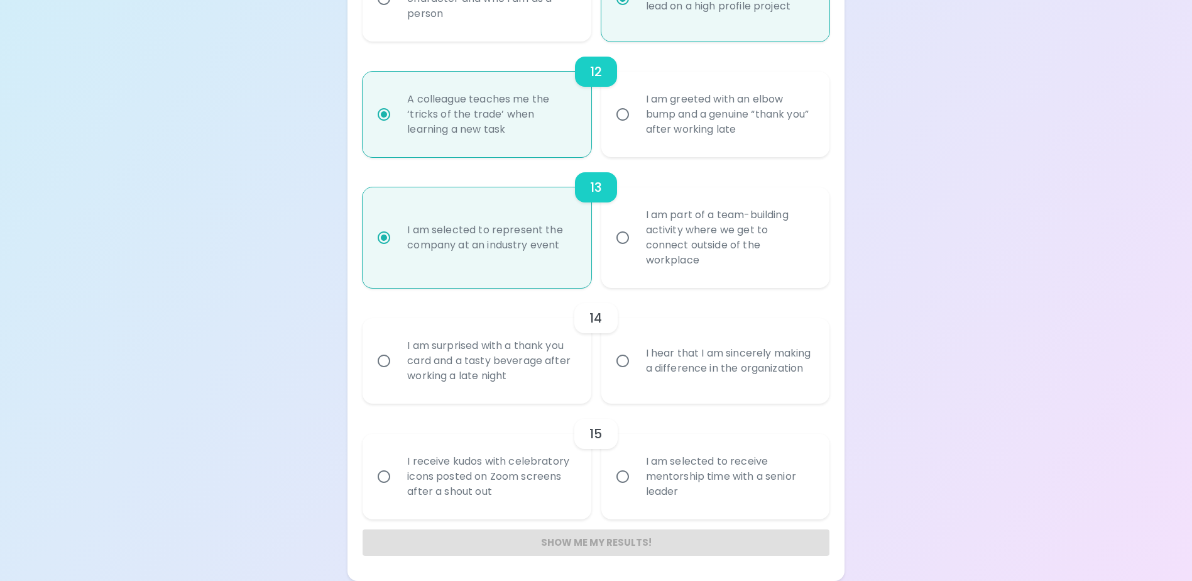
radio input "false"
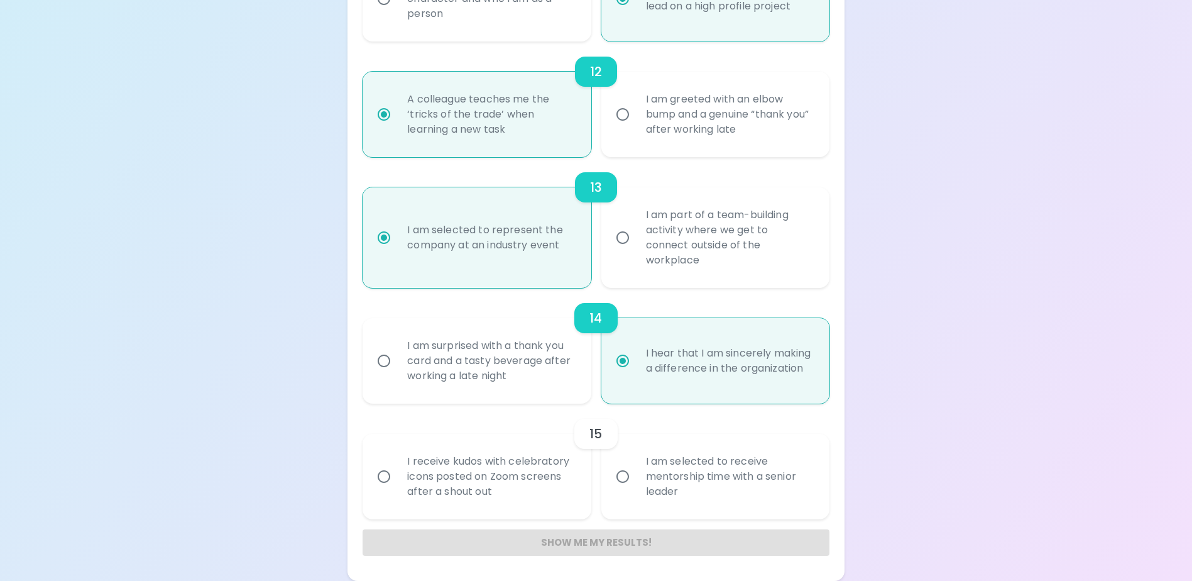
radio input "true"
click at [471, 477] on div "I receive kudos with celebratory icons posted on Zoom screens after a shout out" at bounding box center [490, 476] width 187 height 75
click at [397, 477] on input "I receive kudos with celebratory icons posted on Zoom screens after a shout out" at bounding box center [384, 476] width 26 height 26
radio input "false"
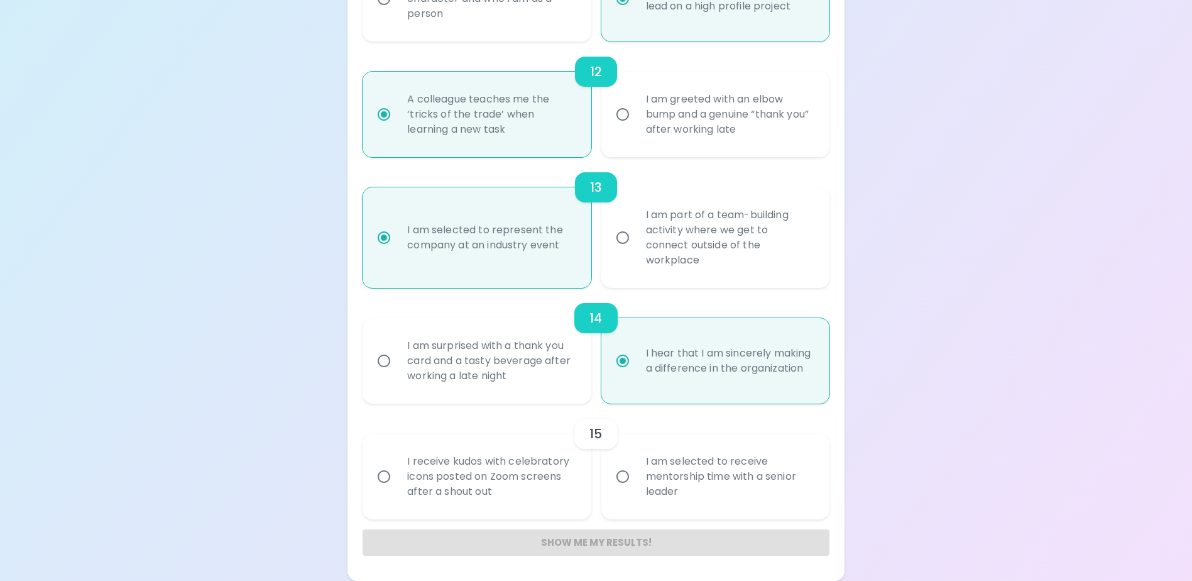
radio input "false"
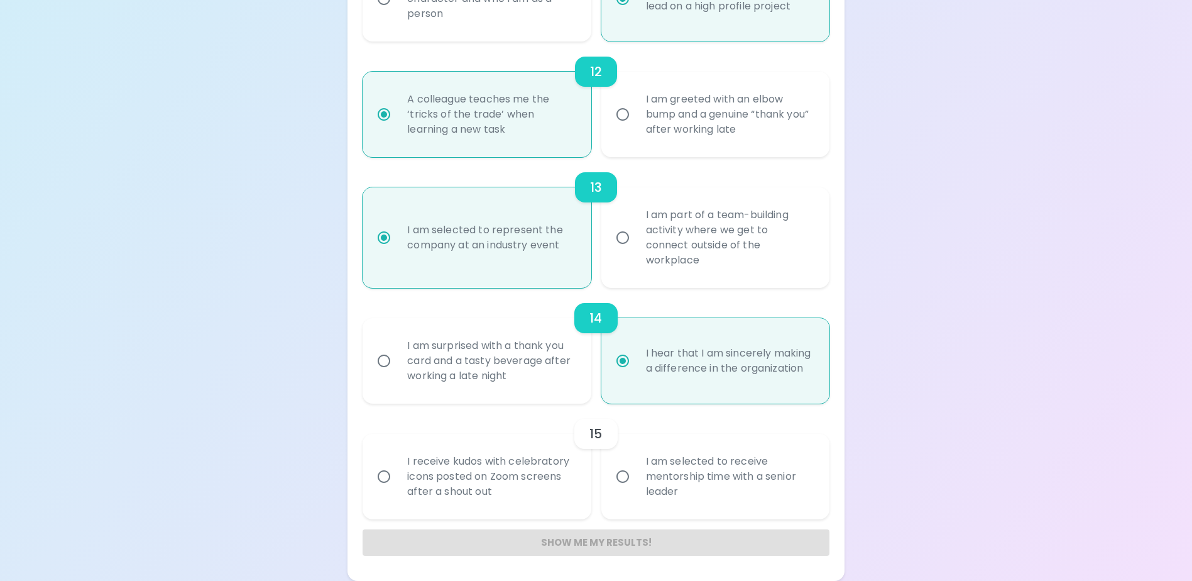
radio input "false"
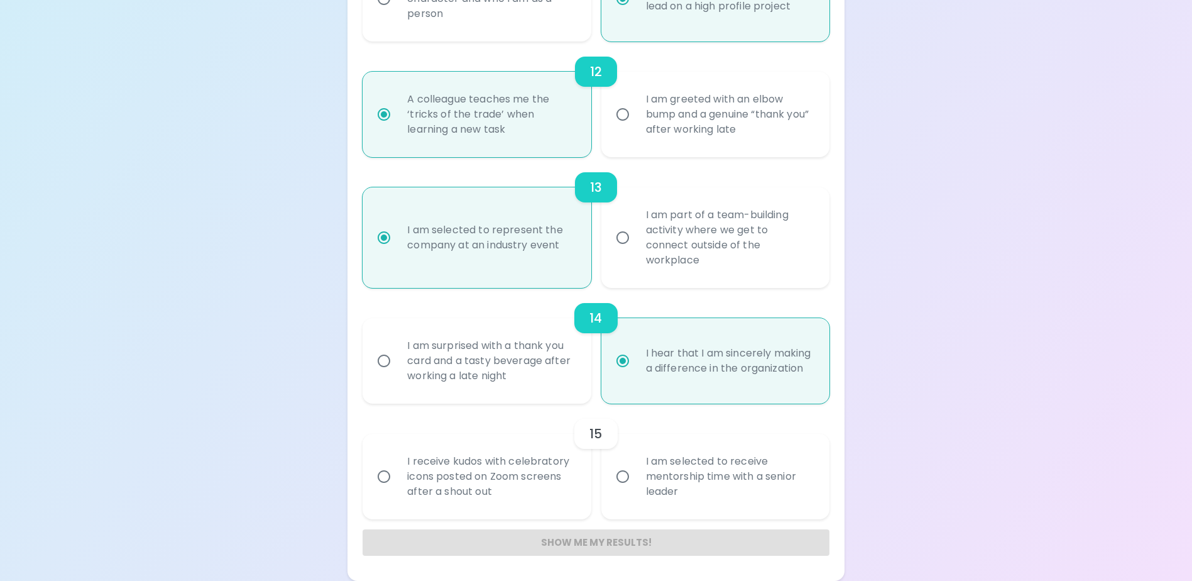
radio input "false"
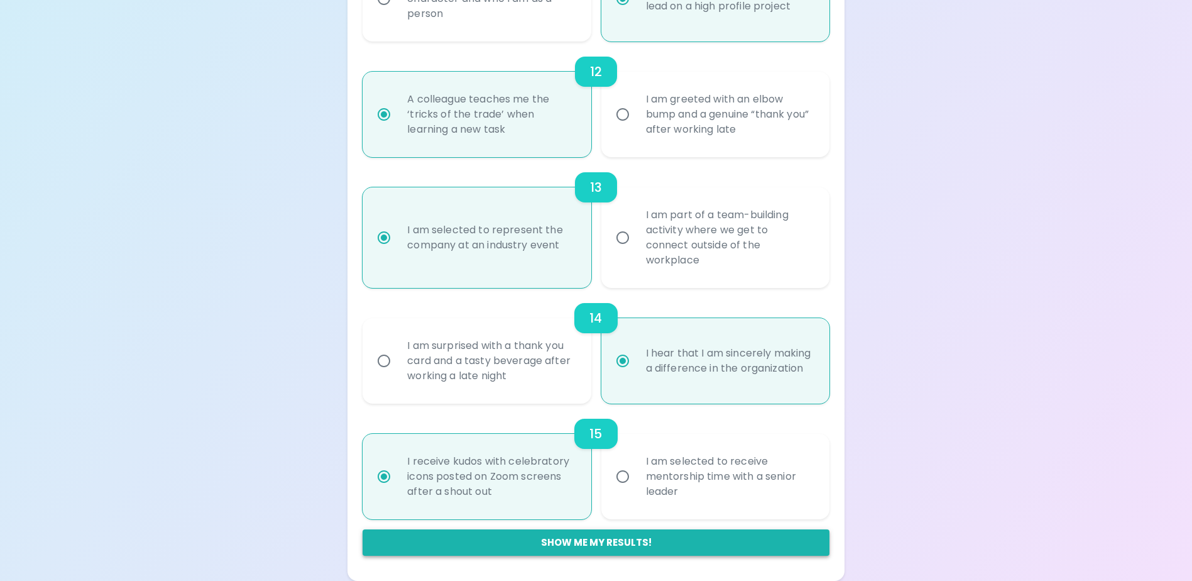
radio input "true"
click at [614, 542] on button "Show me my results!" at bounding box center [596, 542] width 466 height 26
radio input "false"
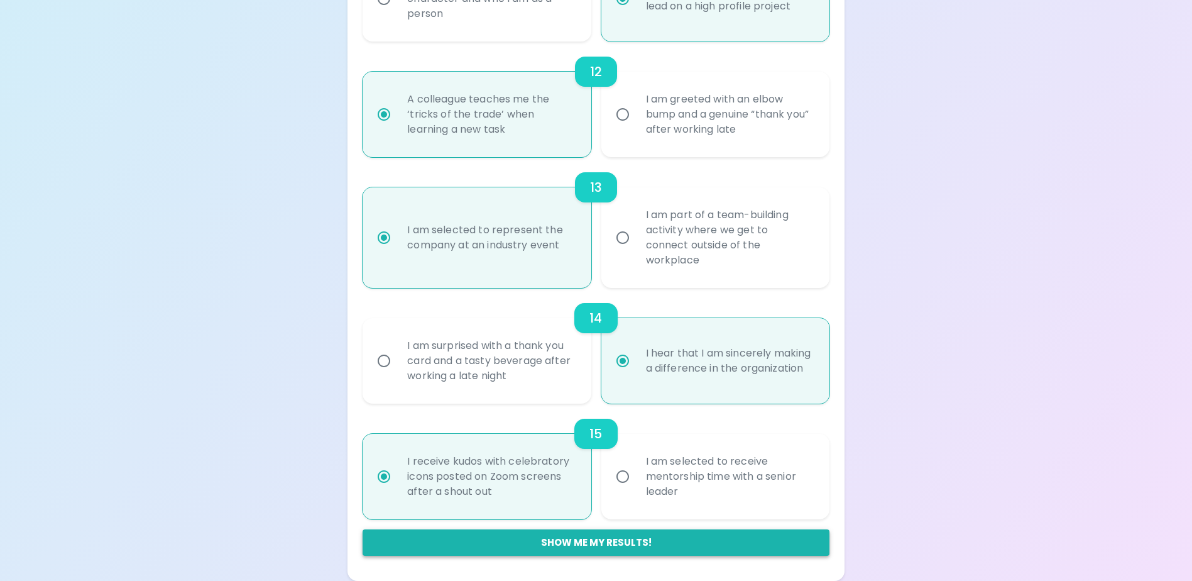
radio input "false"
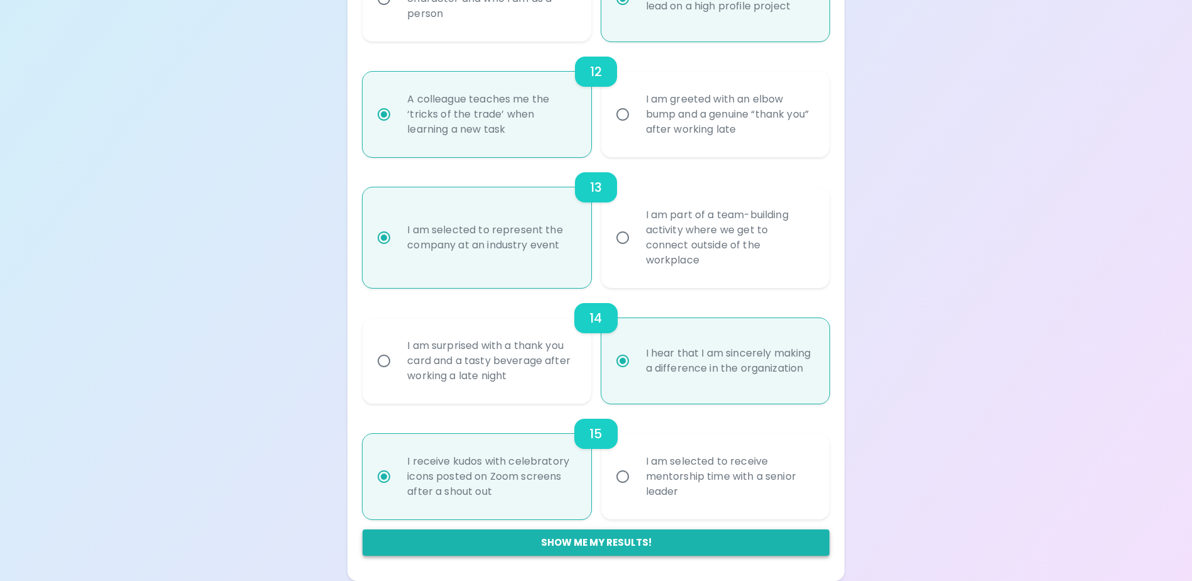
radio input "false"
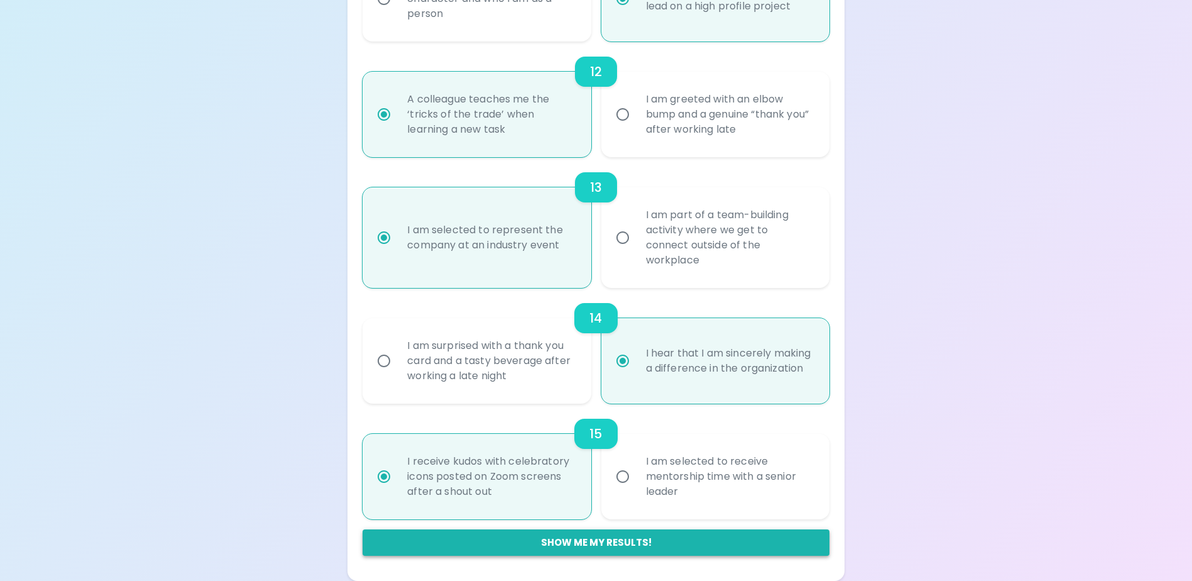
radio input "false"
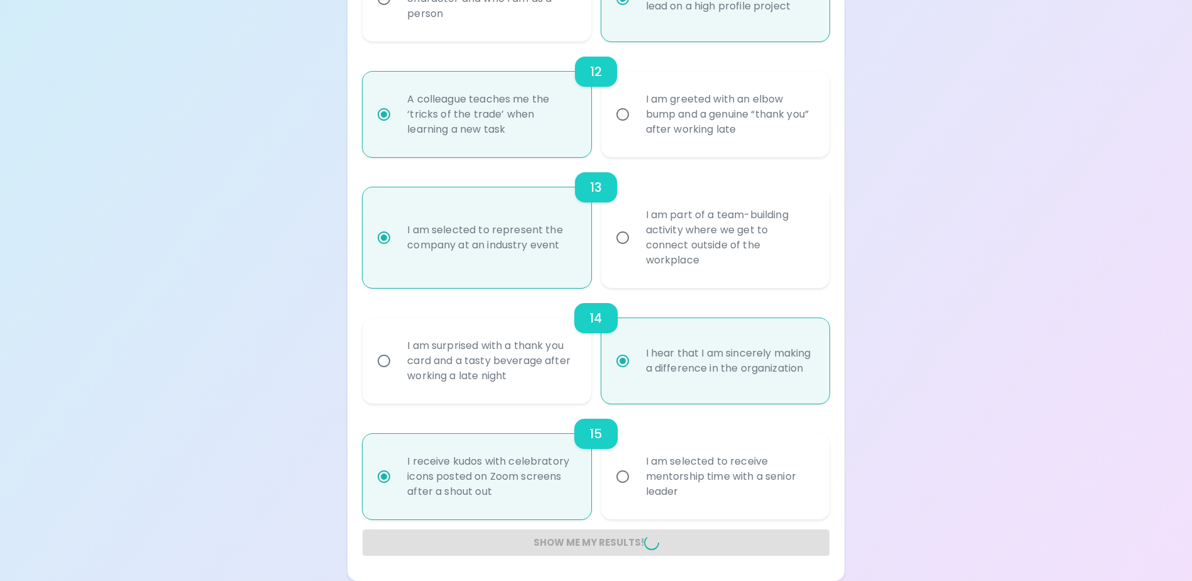
radio input "false"
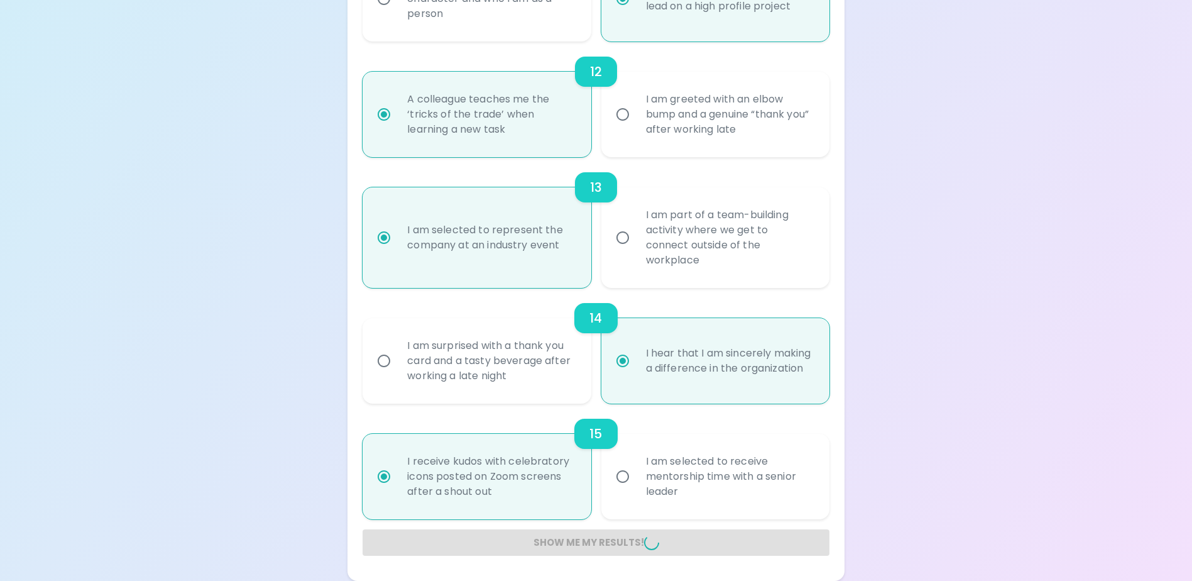
radio input "false"
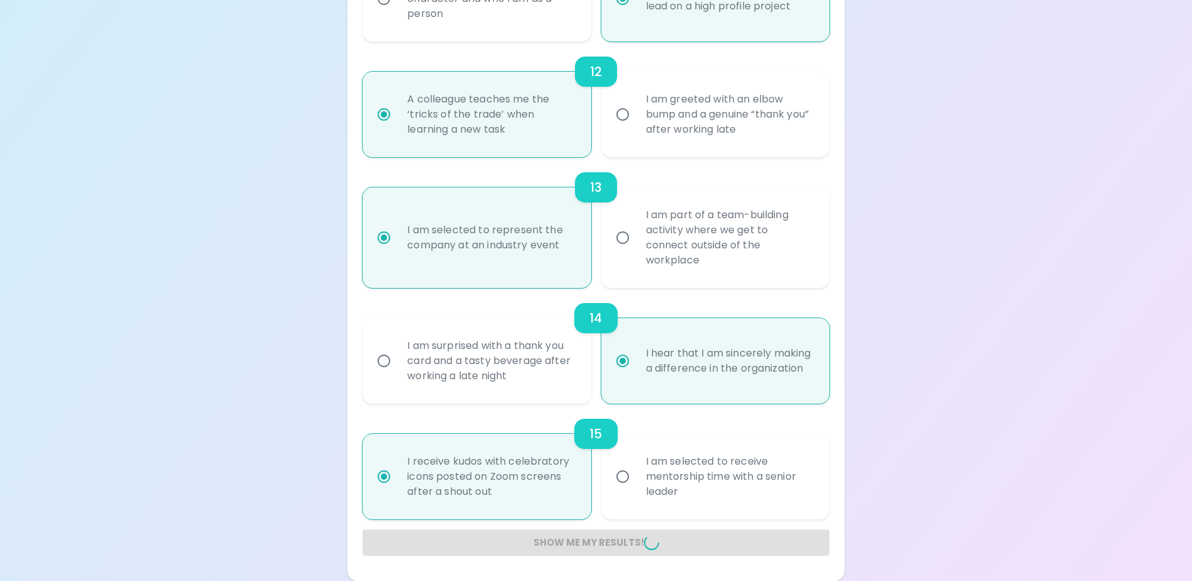
radio input "false"
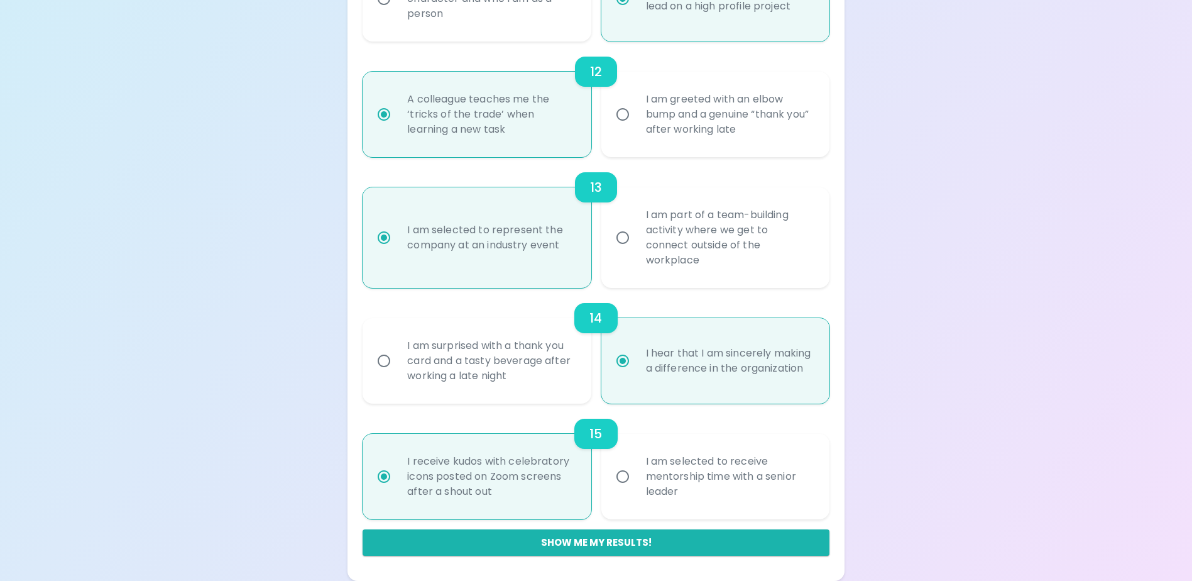
scroll to position [768, 0]
